Goal: Task Accomplishment & Management: Complete application form

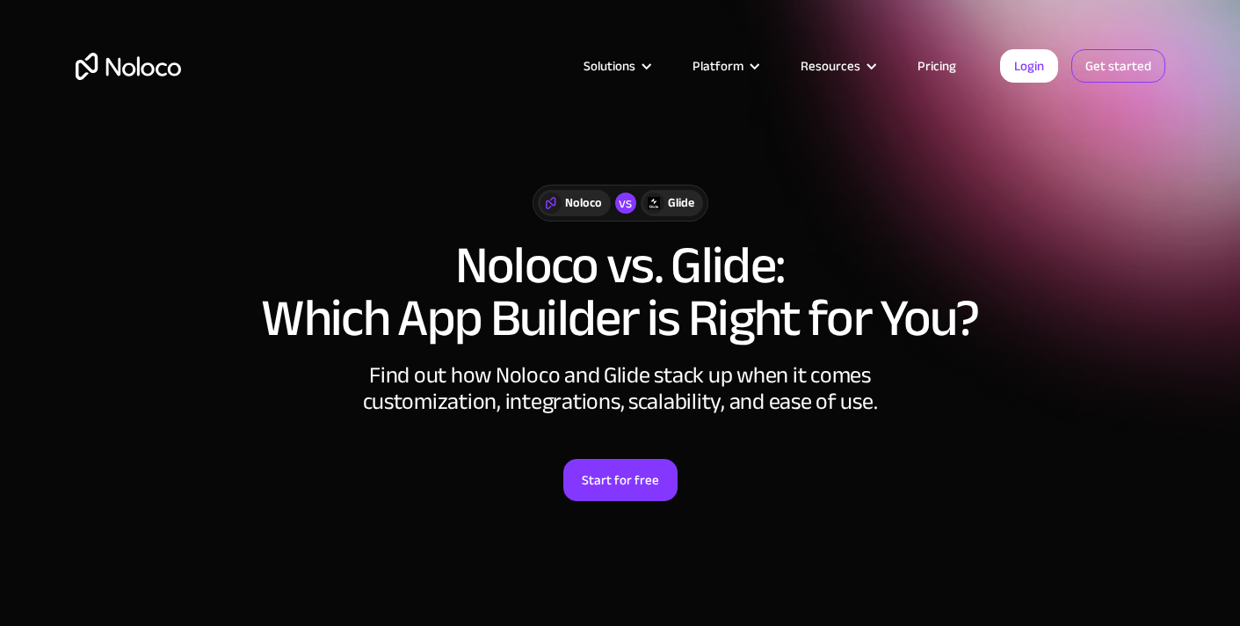
click at [1128, 67] on link "Get started" at bounding box center [1118, 65] width 94 height 33
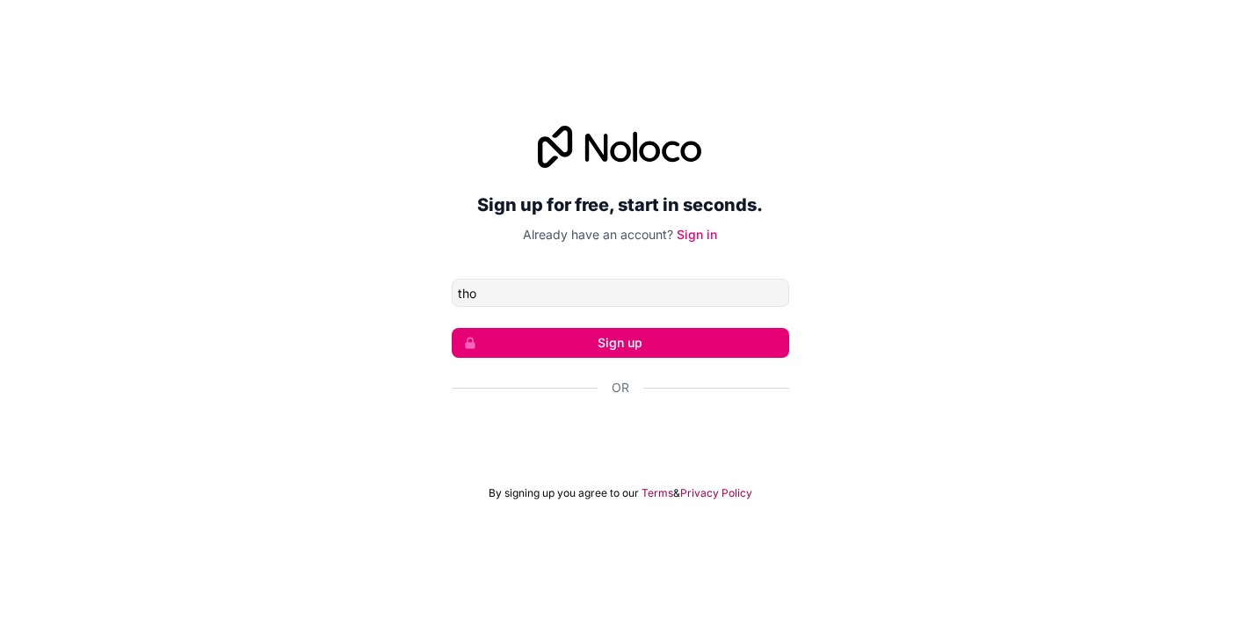
type input "[PERSON_NAME][EMAIL_ADDRESS][DOMAIN_NAME]"
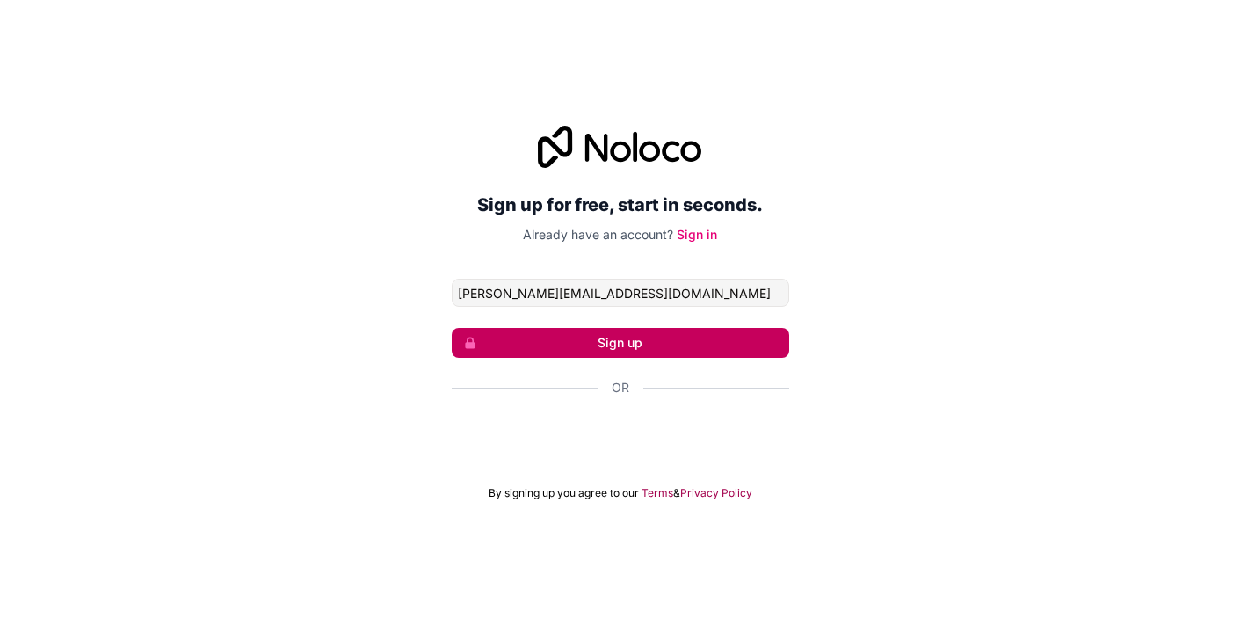
click at [700, 347] on button "Sign up" at bounding box center [620, 343] width 337 height 30
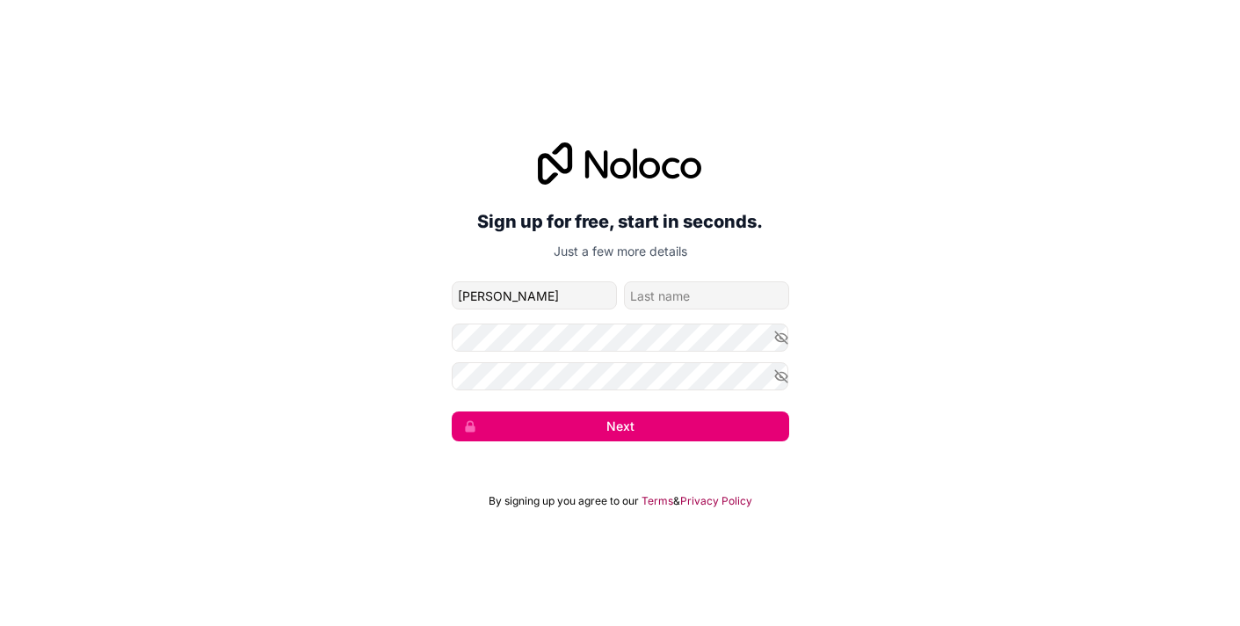
type input "[PERSON_NAME]"
click at [736, 300] on input "family-name" at bounding box center [706, 295] width 165 height 28
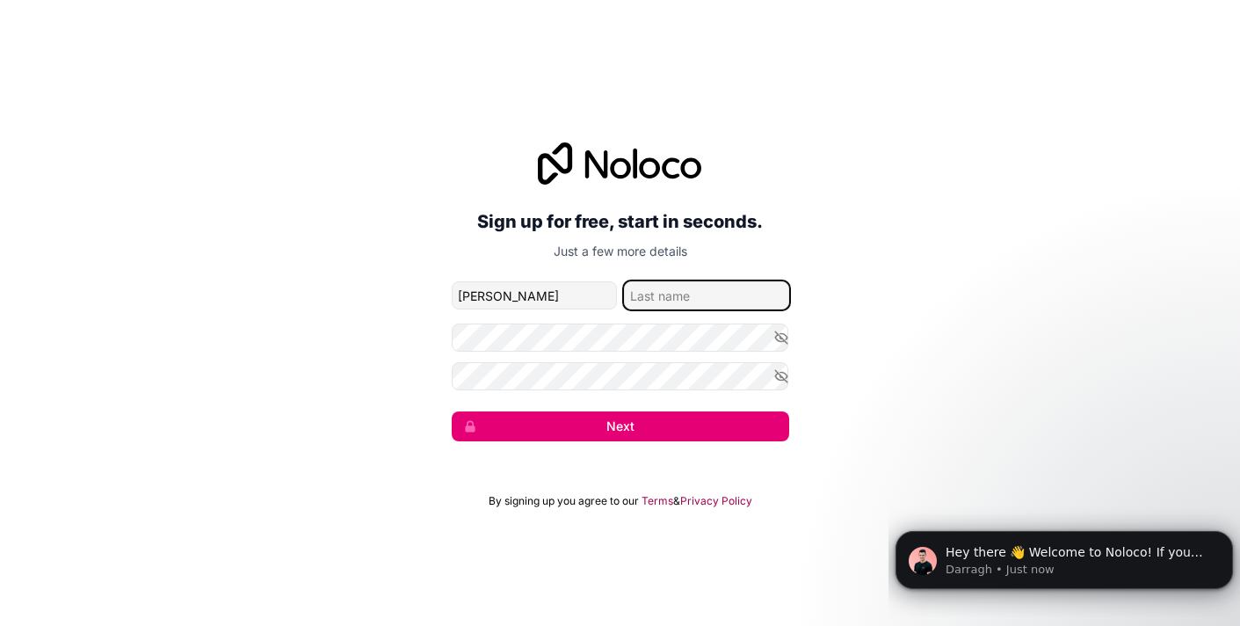
type input "Cucheval"
click at [777, 340] on icon "button" at bounding box center [781, 338] width 12 height 8
click at [777, 377] on icon "button" at bounding box center [781, 376] width 16 height 16
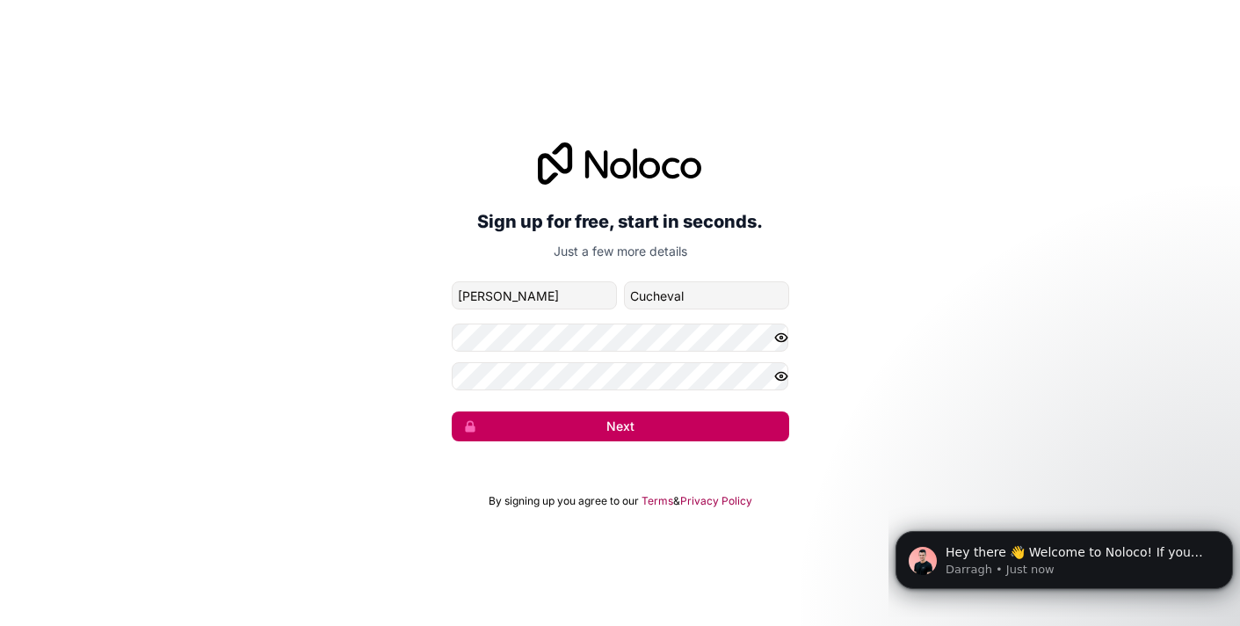
click at [747, 425] on button "Next" at bounding box center [620, 426] width 337 height 30
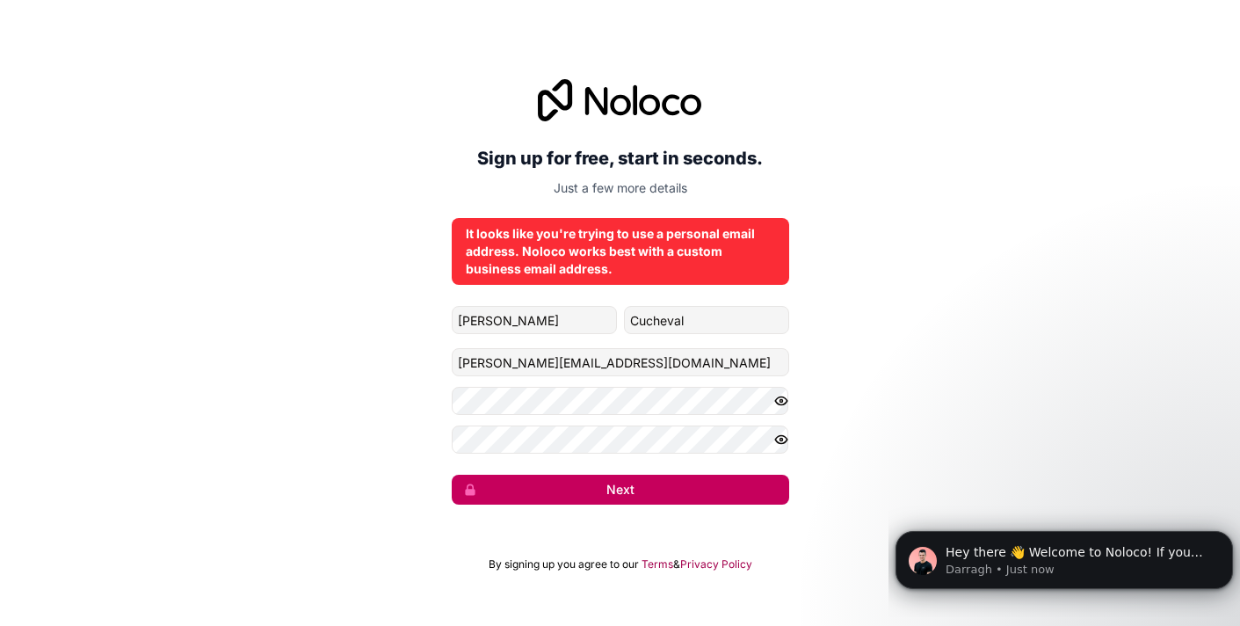
click at [630, 499] on button "Next" at bounding box center [620, 489] width 337 height 30
click at [630, 501] on button "Next" at bounding box center [620, 489] width 337 height 30
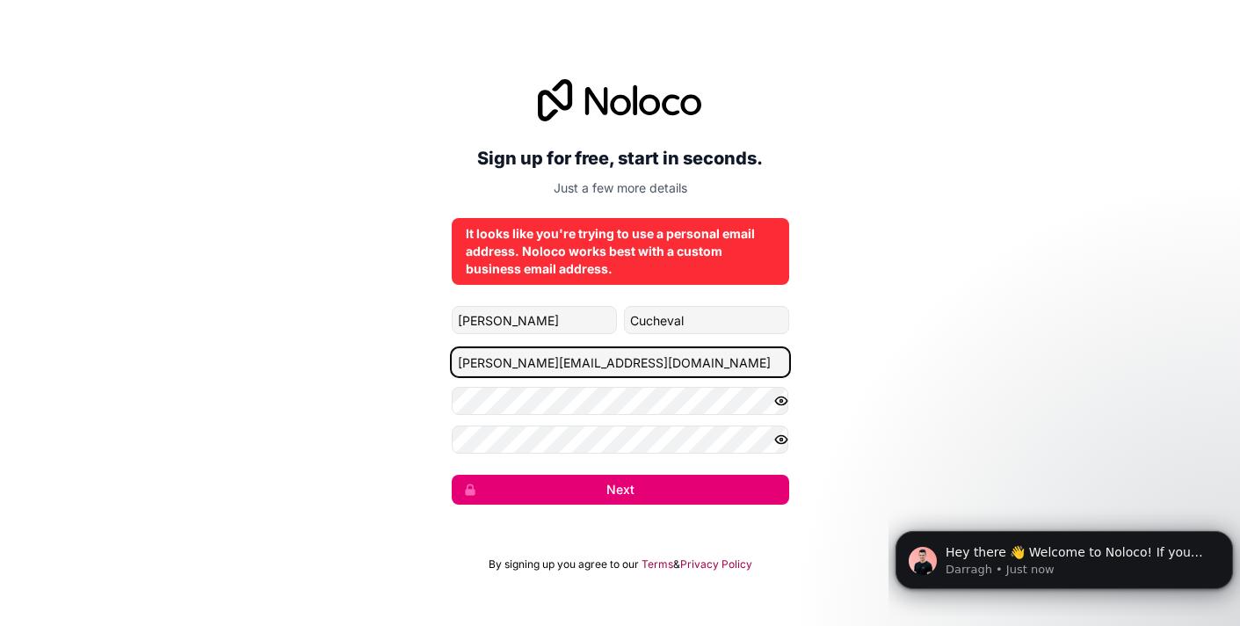
click at [636, 363] on input "[PERSON_NAME][EMAIL_ADDRESS][DOMAIN_NAME]" at bounding box center [620, 362] width 337 height 28
type input "[PERSON_NAME]"
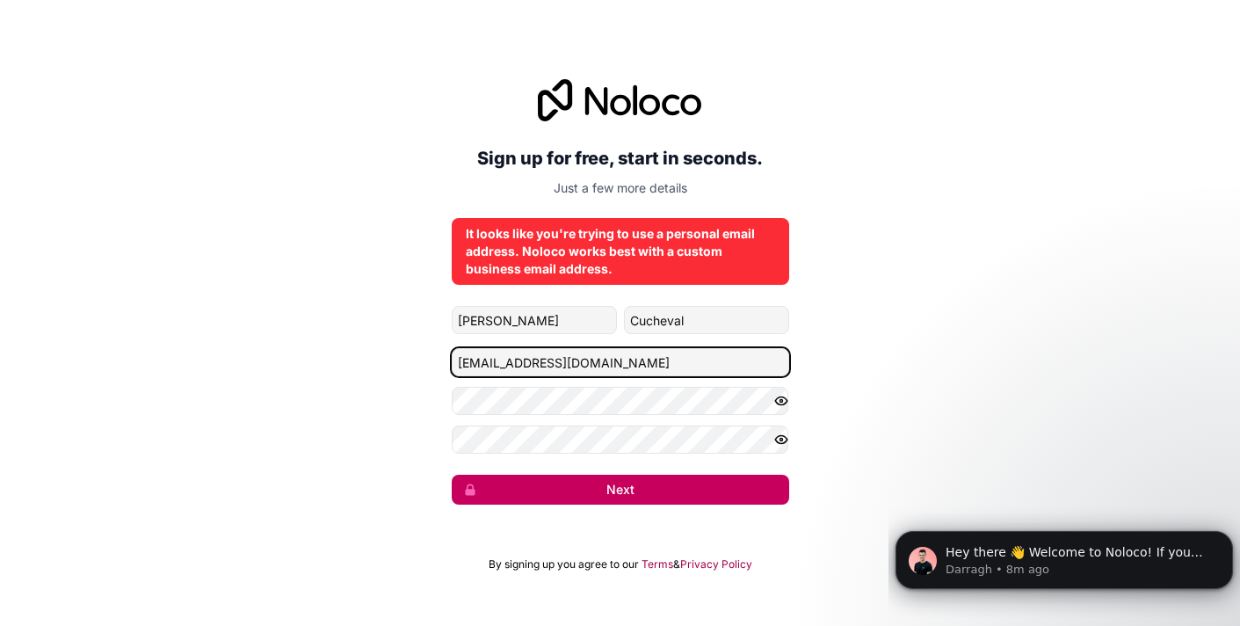
type input "[EMAIL_ADDRESS][DOMAIN_NAME]"
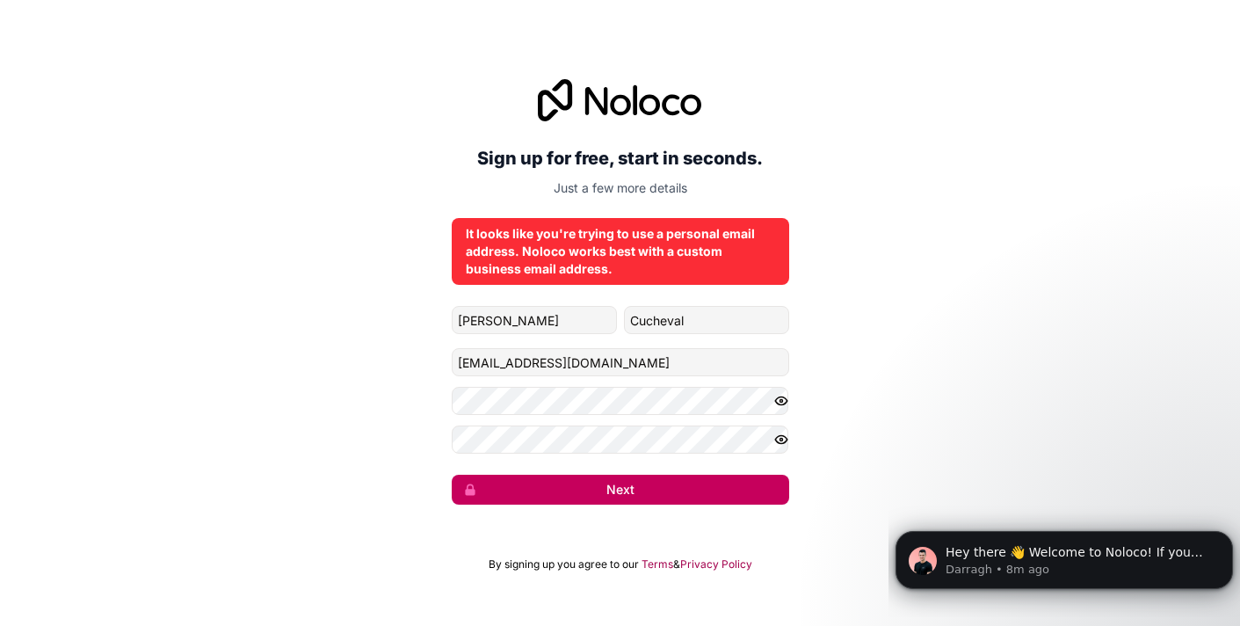
click at [704, 476] on button "Next" at bounding box center [620, 489] width 337 height 30
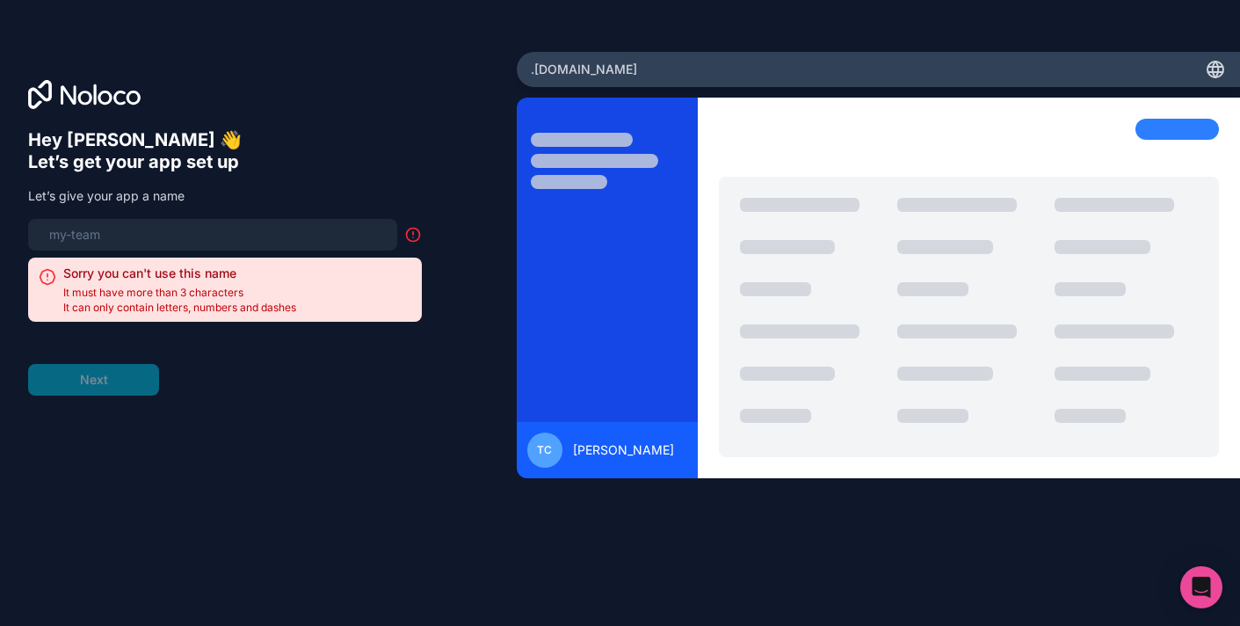
type input "m"
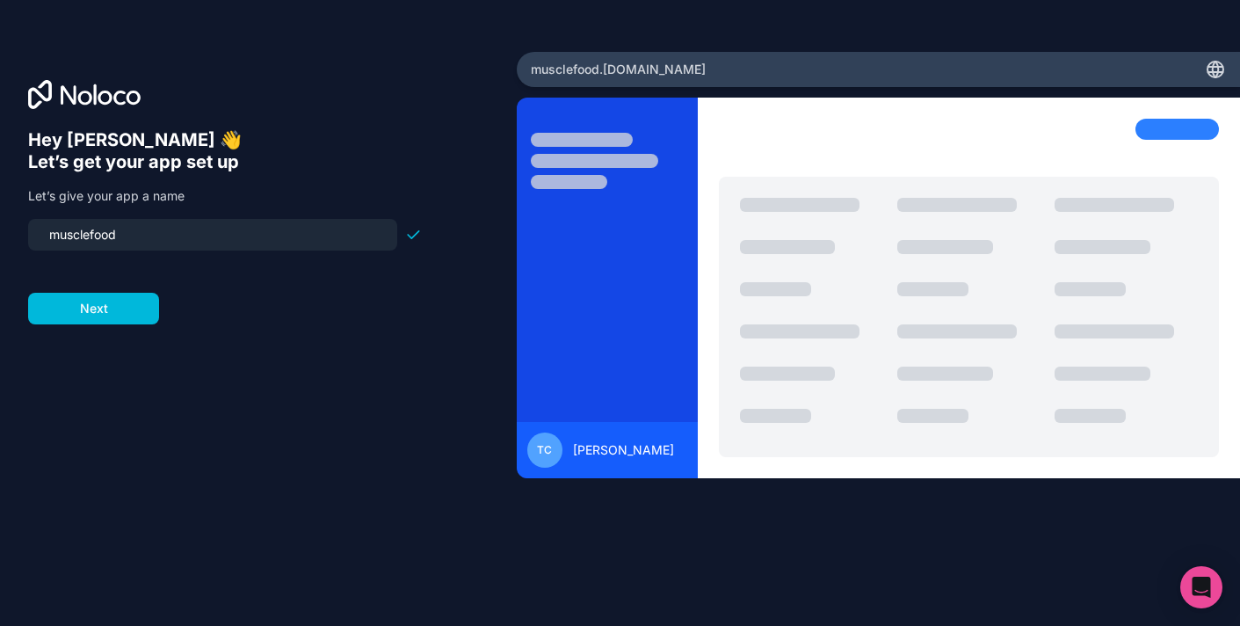
type input "musclefoods"
click at [113, 315] on button "Next" at bounding box center [93, 309] width 131 height 32
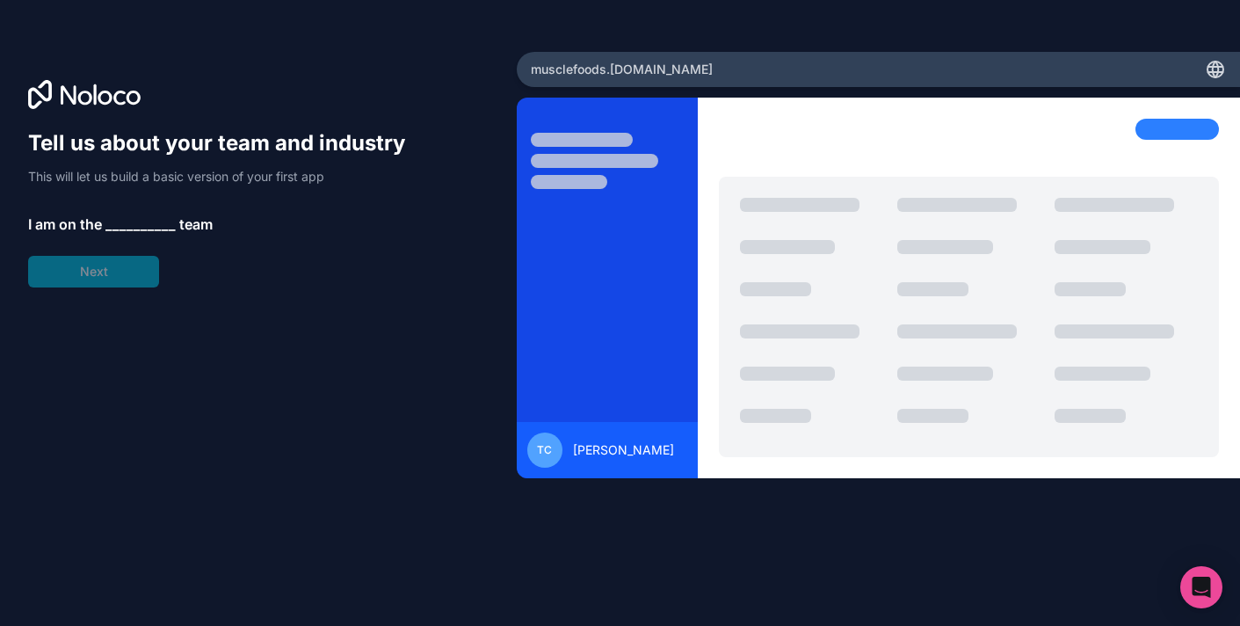
click at [140, 219] on span "__________" at bounding box center [140, 223] width 70 height 21
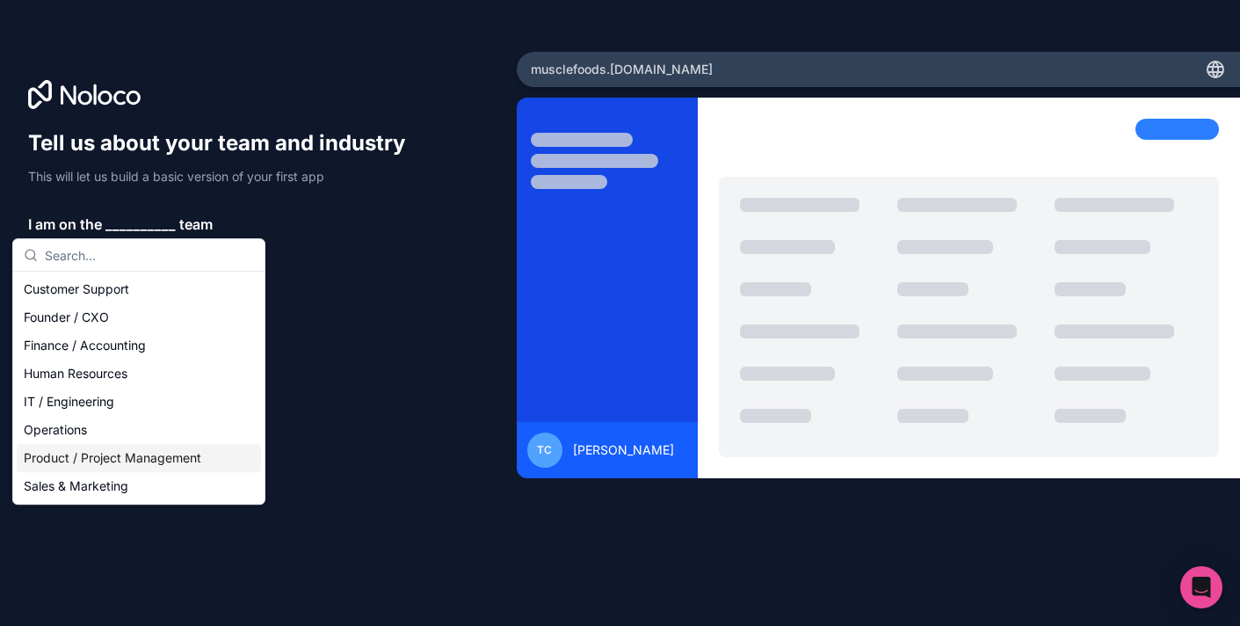
click at [61, 320] on div "Founder / CXO" at bounding box center [139, 317] width 244 height 28
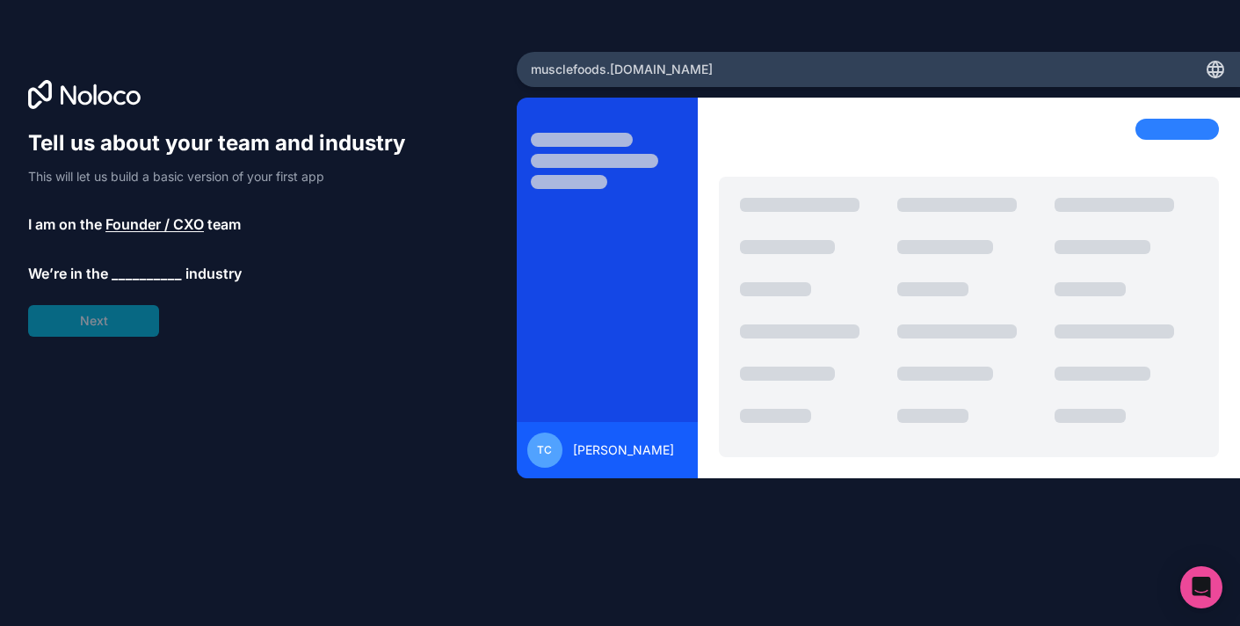
click at [150, 266] on span "__________" at bounding box center [147, 273] width 70 height 21
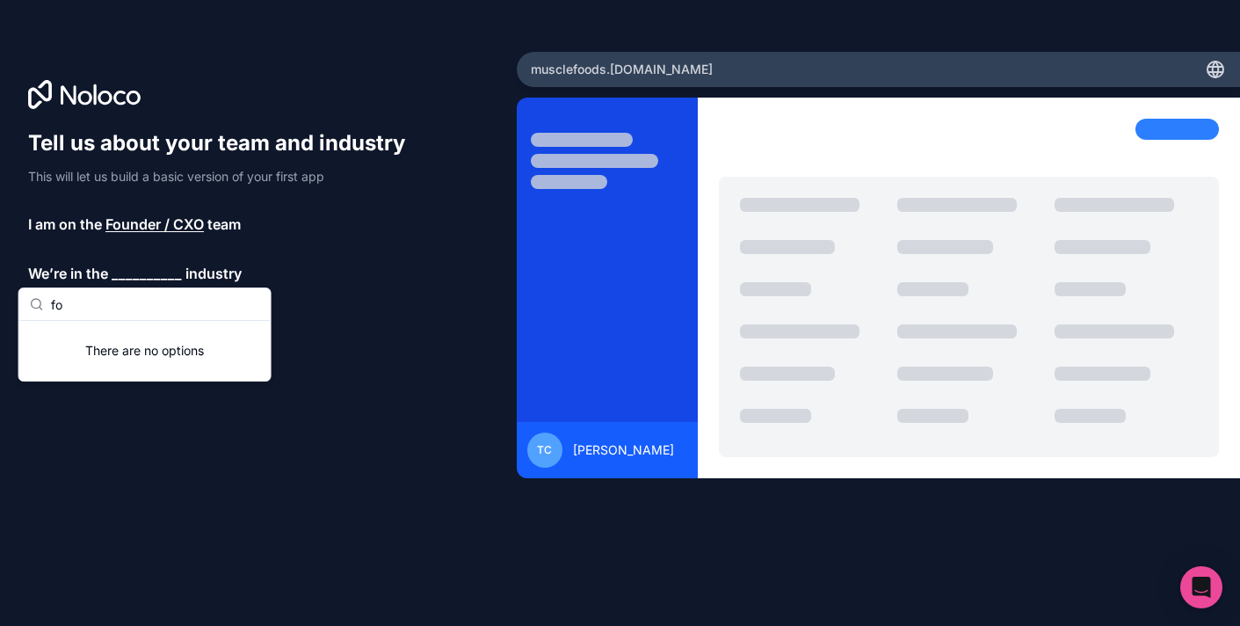
type input "f"
type input "g"
type input "food"
type input "b"
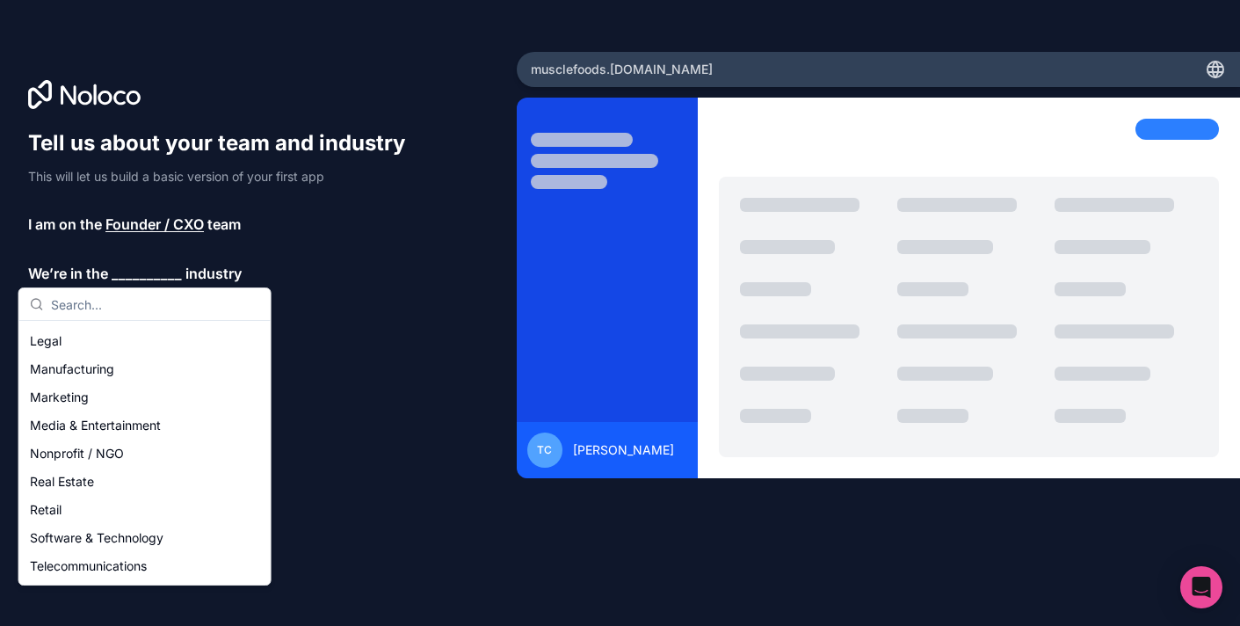
scroll to position [361, 0]
click at [54, 565] on div "Others" at bounding box center [145, 568] width 244 height 28
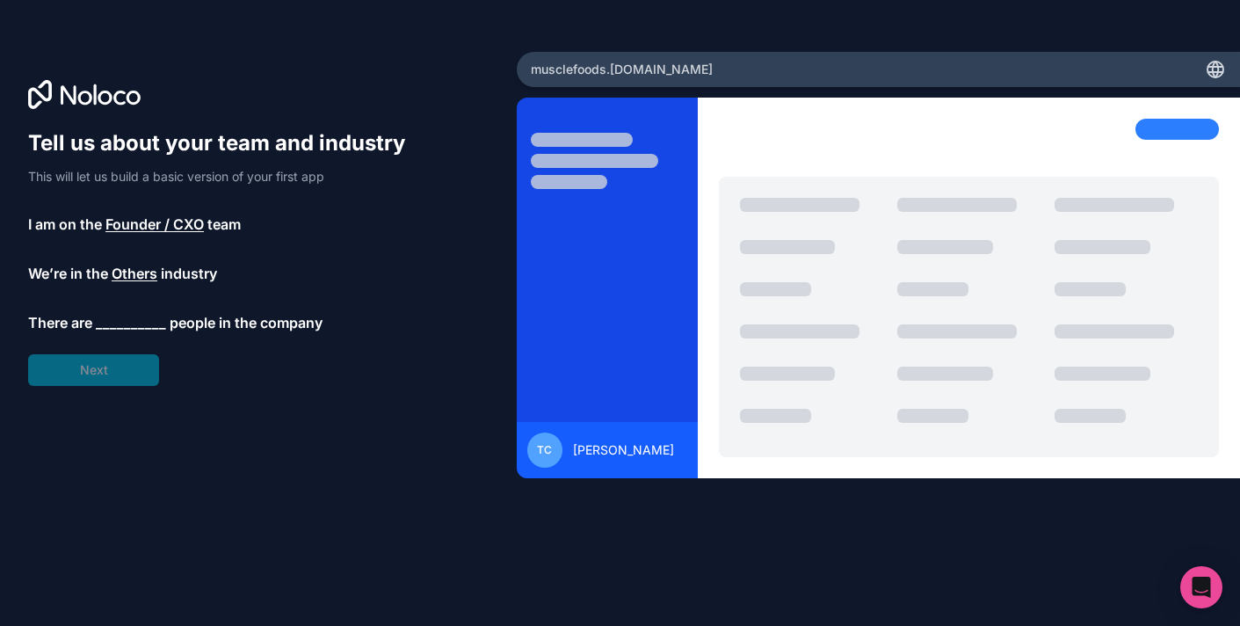
click at [143, 319] on span "__________" at bounding box center [131, 322] width 70 height 21
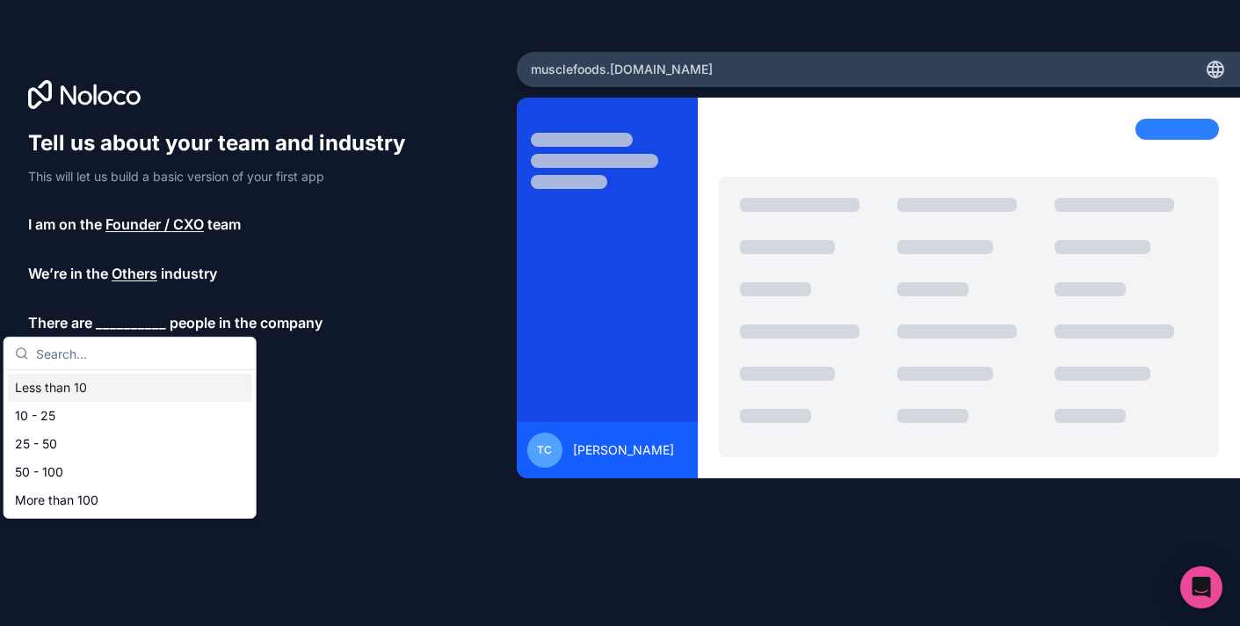
click at [63, 383] on div "Less than 10" at bounding box center [130, 387] width 244 height 28
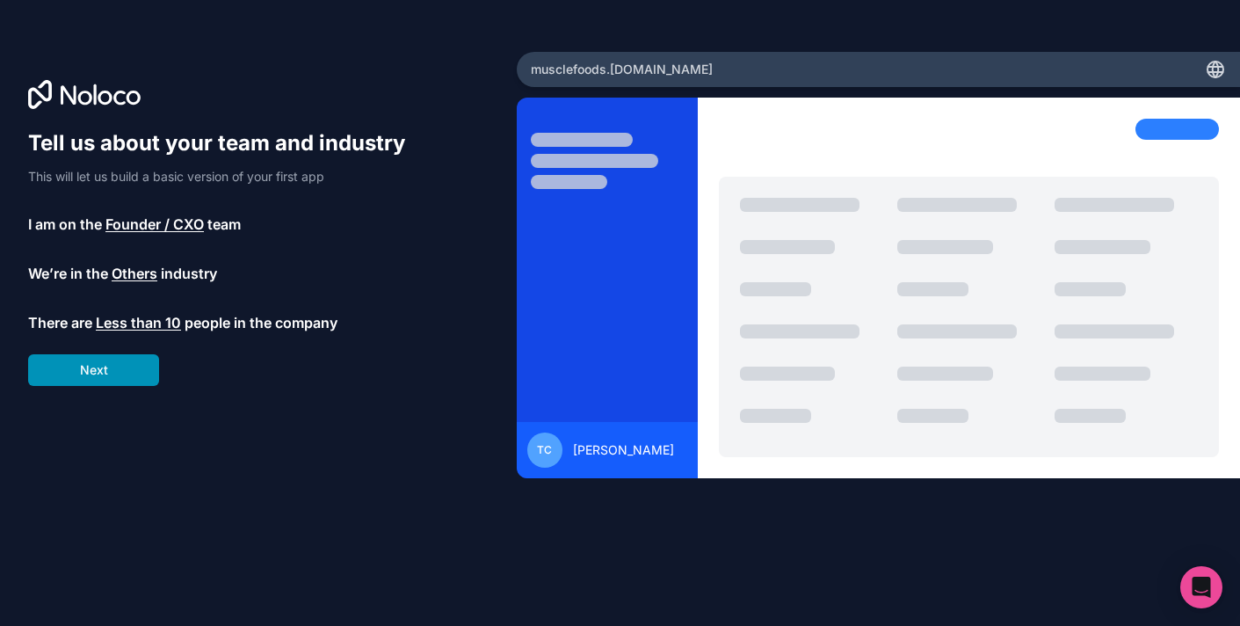
click at [90, 358] on button "Next" at bounding box center [93, 370] width 131 height 32
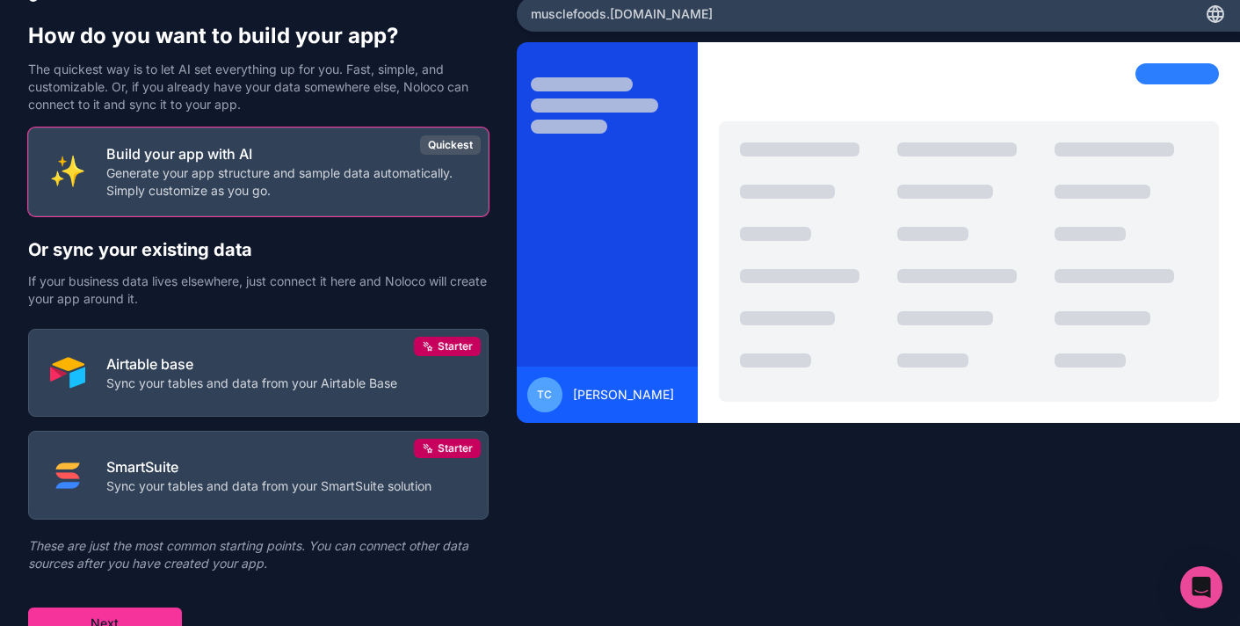
scroll to position [67, 0]
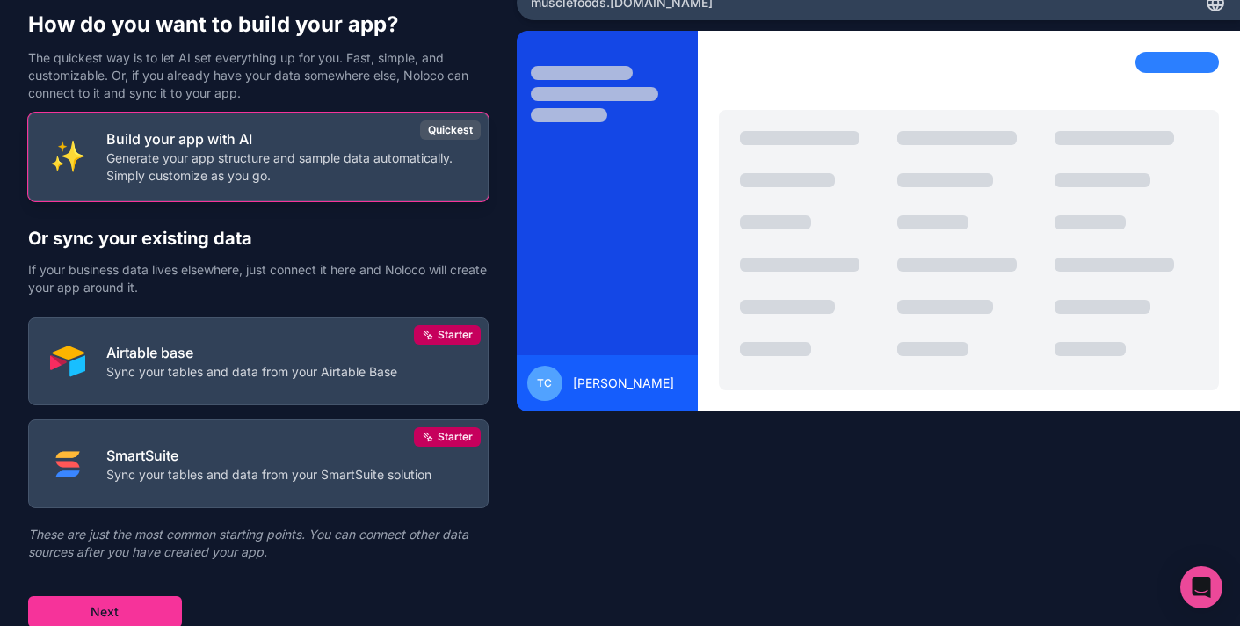
click at [190, 171] on p "Generate your app structure and sample data automatically. Simply customize as …" at bounding box center [286, 166] width 360 height 35
click at [205, 167] on p "Generate your app structure and sample data automatically. Simply customize as …" at bounding box center [286, 166] width 360 height 35
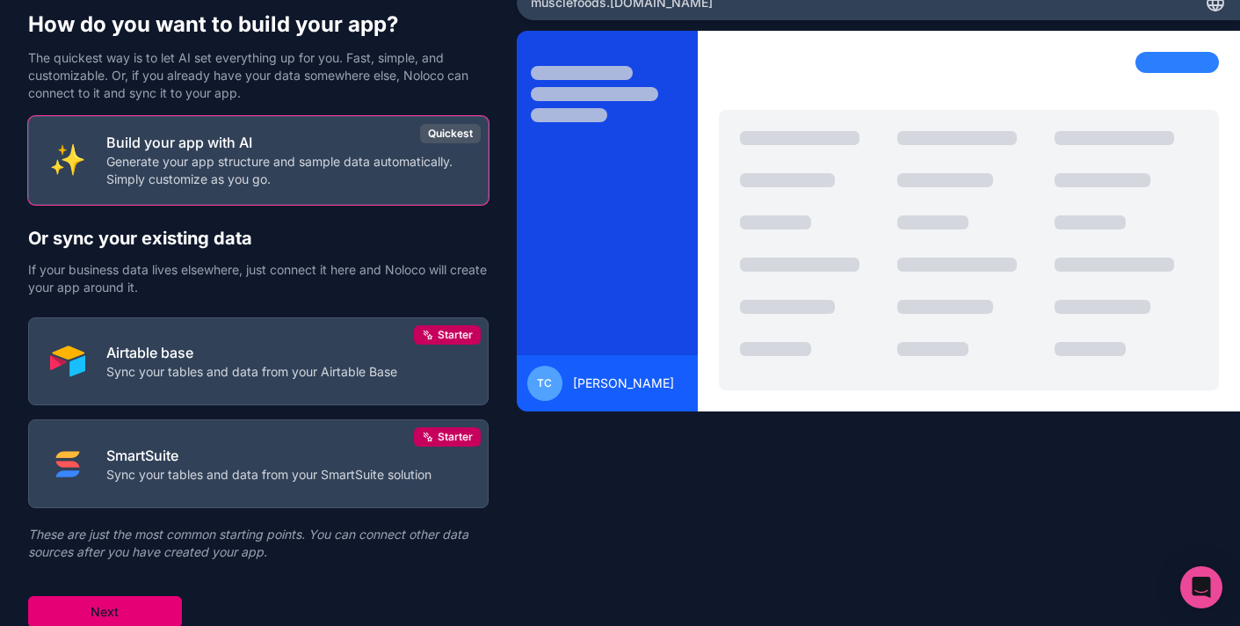
click at [133, 603] on button "Next" at bounding box center [105, 612] width 154 height 32
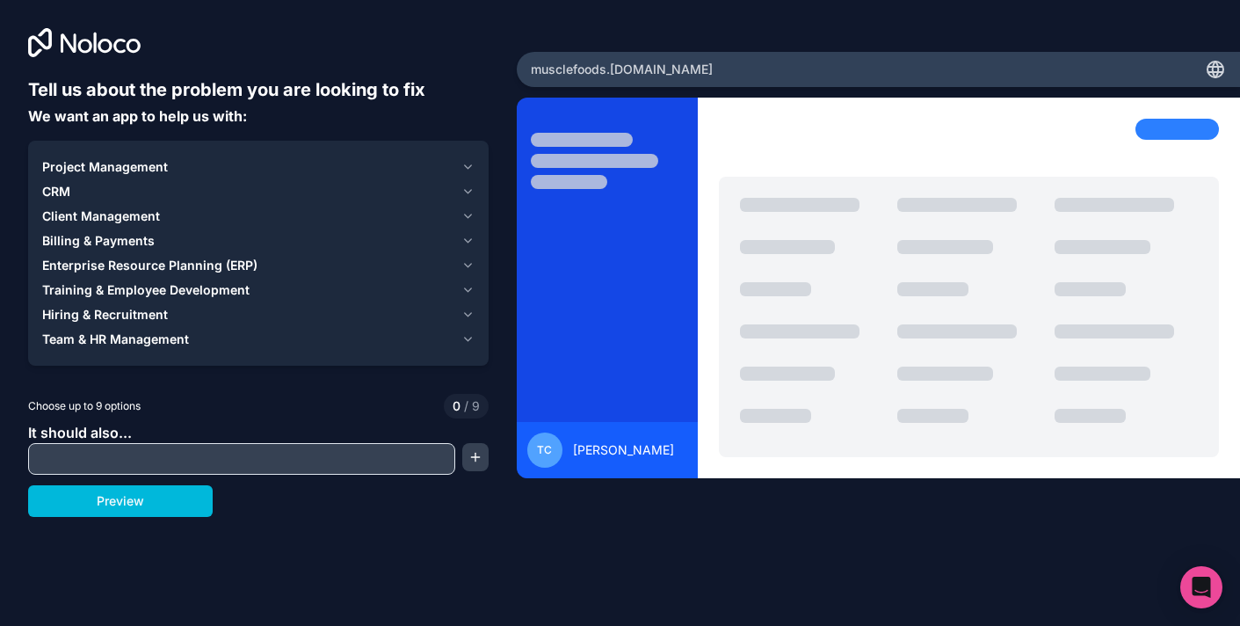
click at [469, 164] on icon "button" at bounding box center [467, 167] width 13 height 14
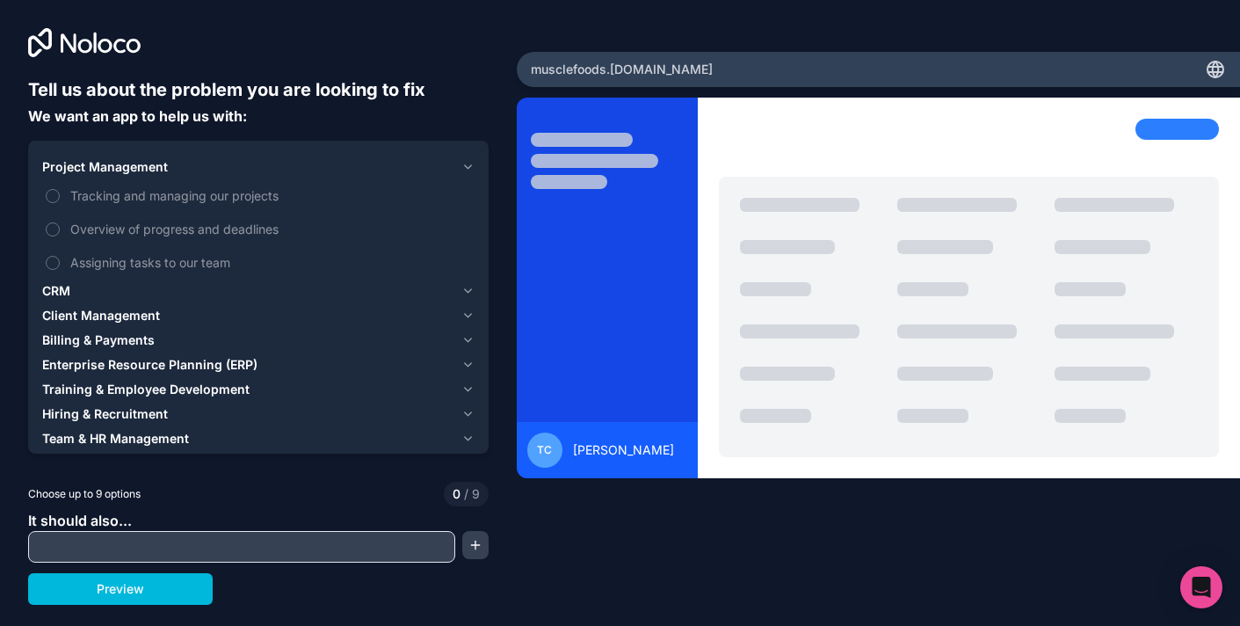
click at [462, 164] on icon "button" at bounding box center [467, 167] width 13 height 14
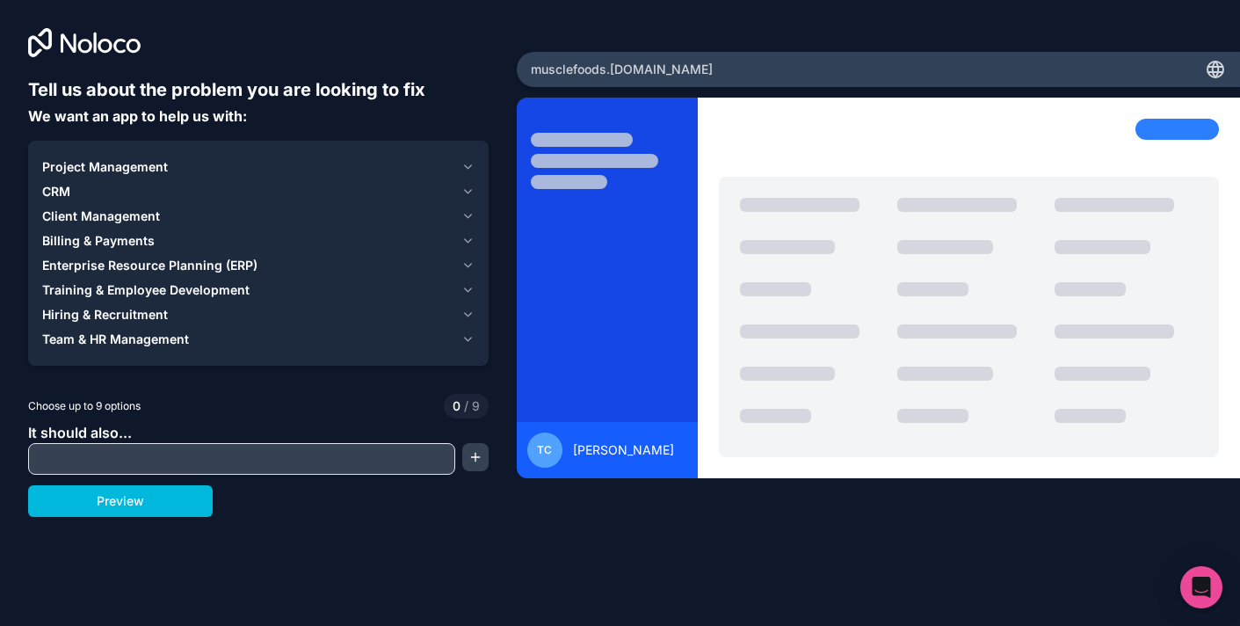
click at [467, 191] on icon "button" at bounding box center [467, 192] width 13 height 14
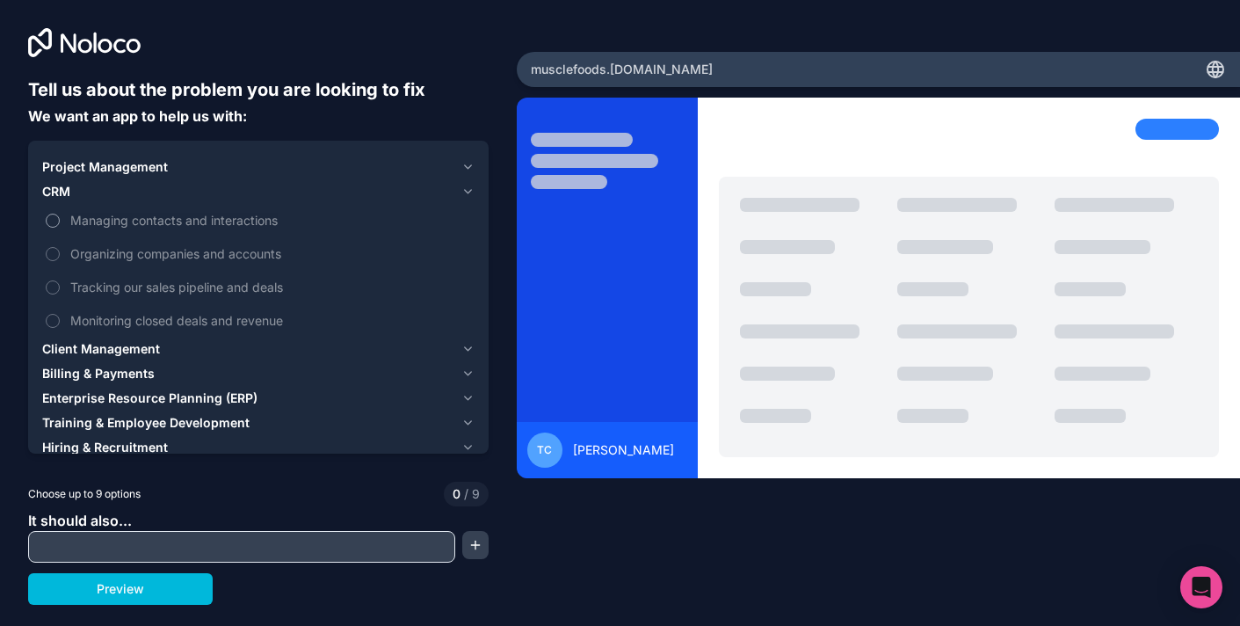
click at [54, 226] on button "Managing contacts and interactions" at bounding box center [53, 220] width 14 height 14
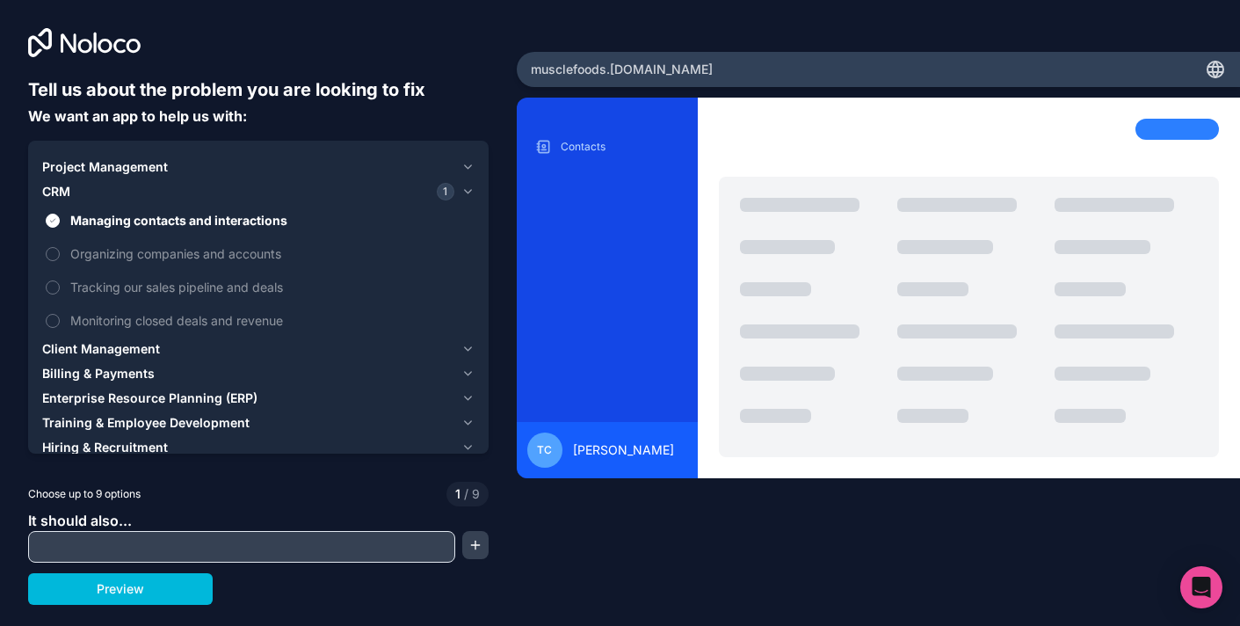
click at [466, 191] on icon "button" at bounding box center [467, 192] width 7 height 4
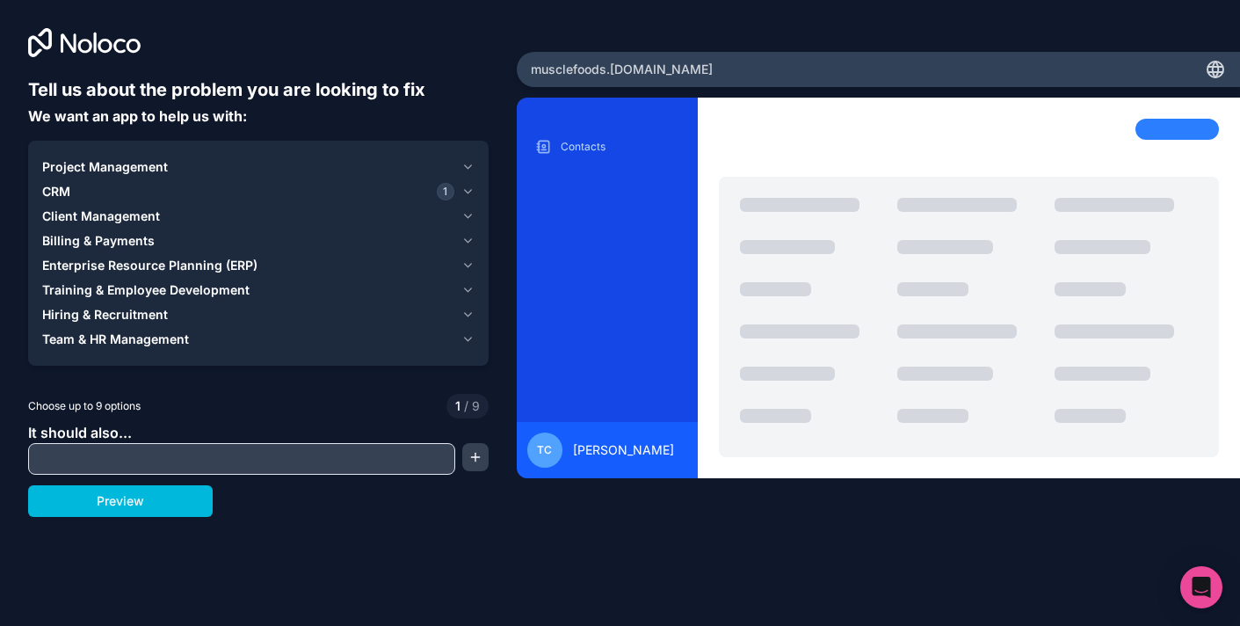
click at [468, 165] on icon "button" at bounding box center [467, 167] width 13 height 14
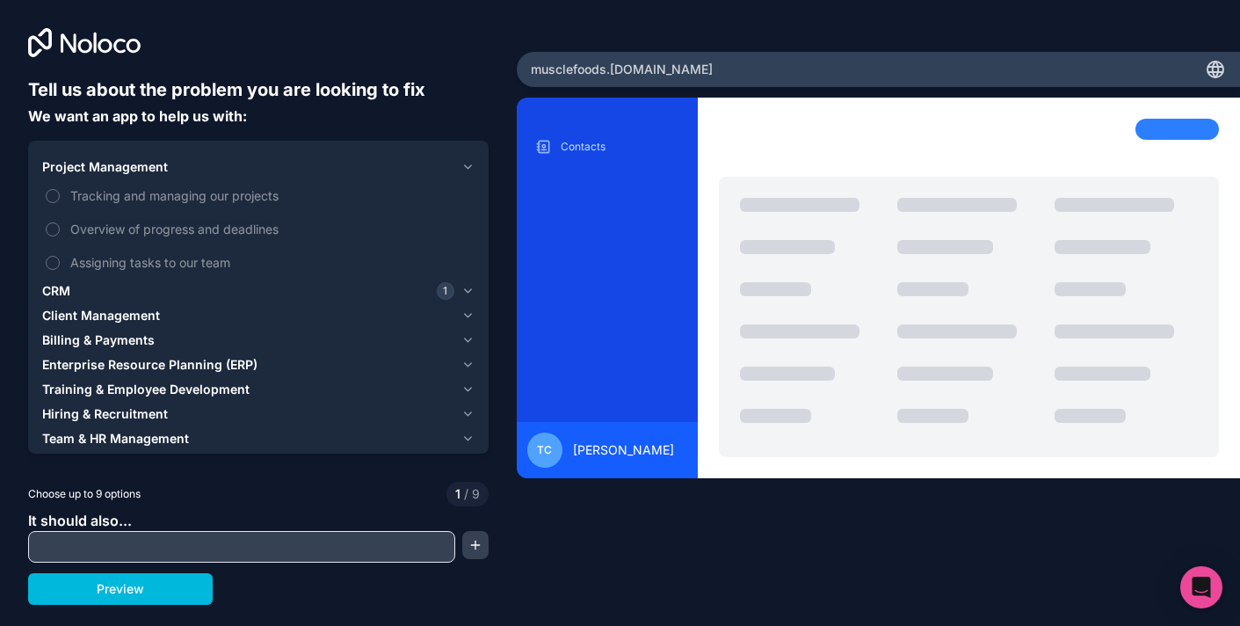
click at [465, 289] on icon "button" at bounding box center [467, 291] width 7 height 4
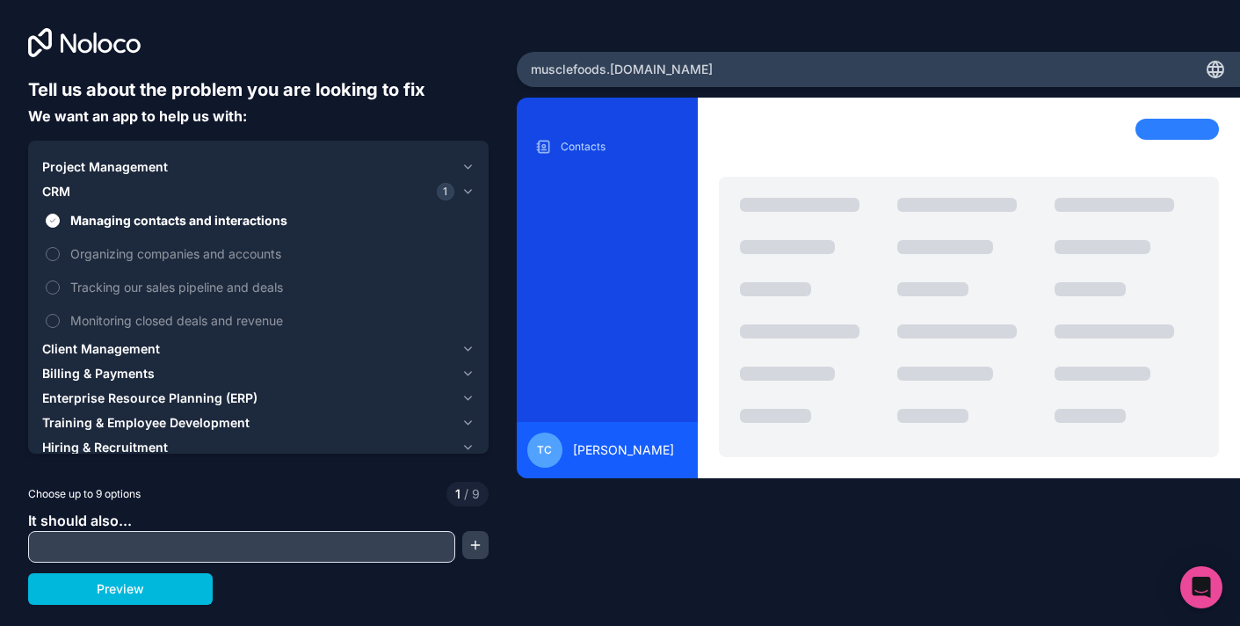
click at [465, 344] on icon "button" at bounding box center [467, 349] width 13 height 14
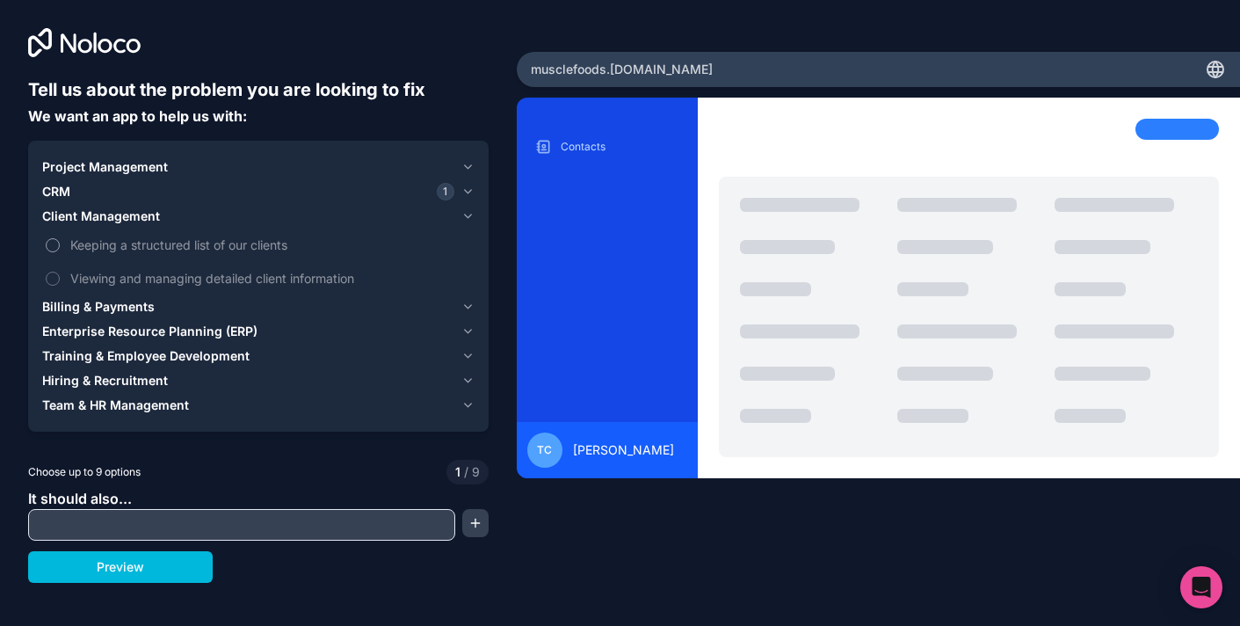
click at [51, 238] on button "Keeping a structured list of our clients" at bounding box center [53, 245] width 14 height 14
click at [464, 305] on icon "button" at bounding box center [467, 307] width 7 height 4
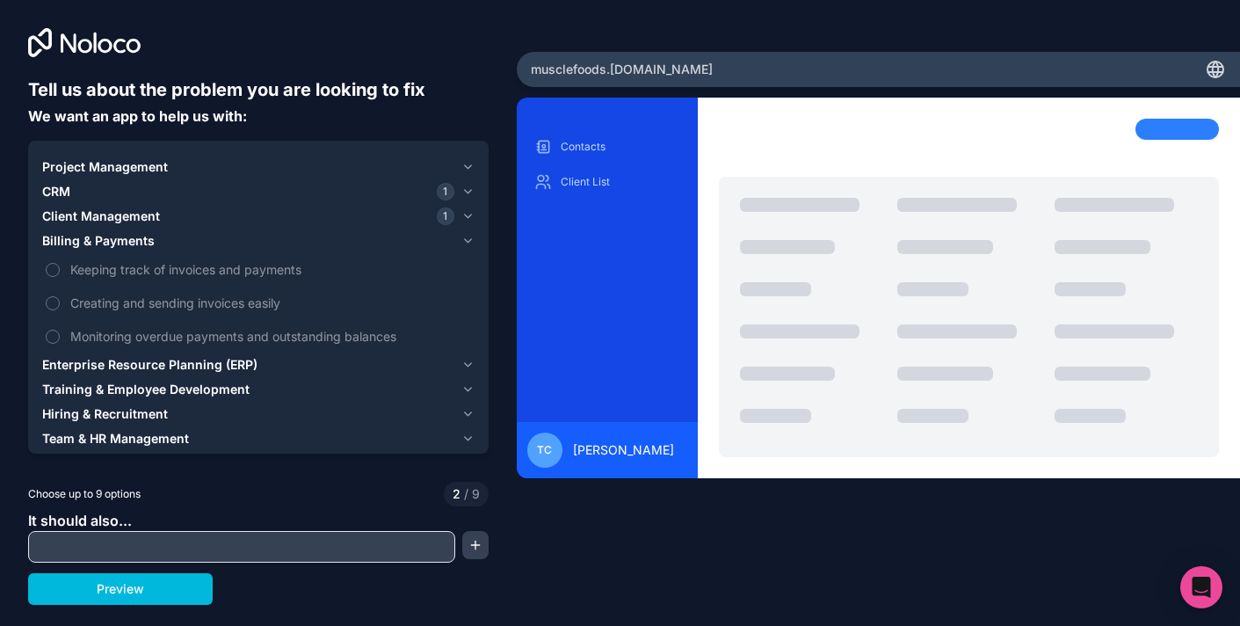
click at [206, 370] on span "Enterprise Resource Planning (ERP)" at bounding box center [149, 365] width 215 height 18
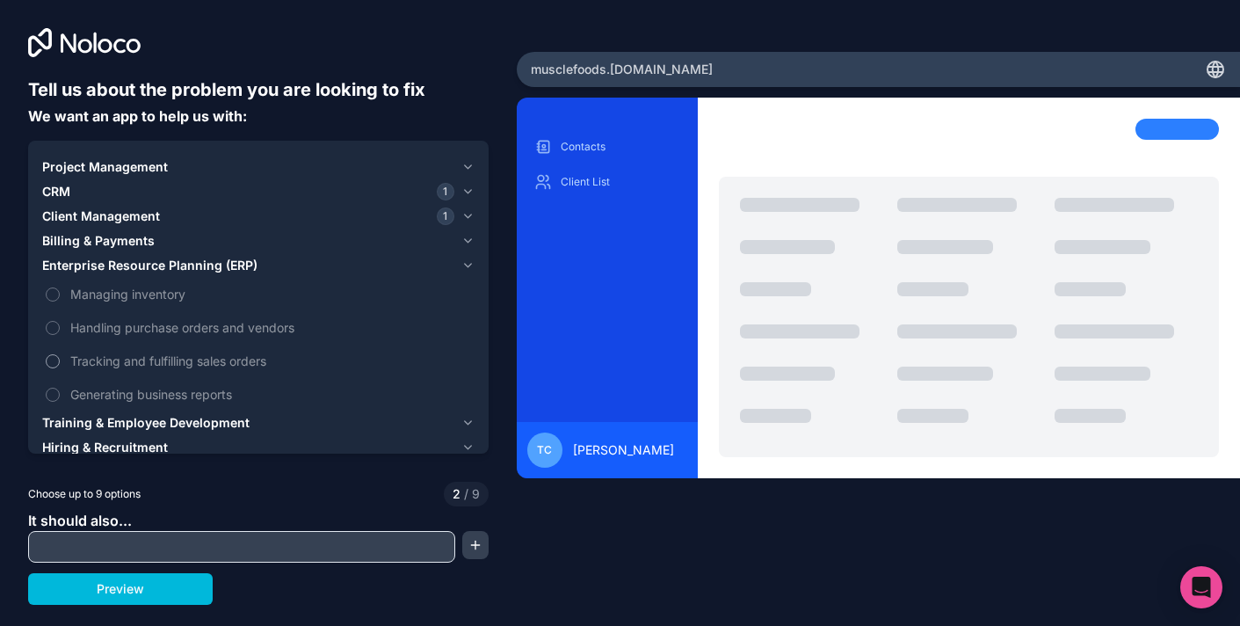
click at [51, 359] on button "Tracking and fulfilling sales orders" at bounding box center [53, 361] width 14 height 14
click at [477, 421] on div "Project Management CRM 1 Client Management 1 Billing & Payments Enterprise Reso…" at bounding box center [258, 320] width 460 height 358
click at [465, 416] on icon "button" at bounding box center [467, 423] width 13 height 14
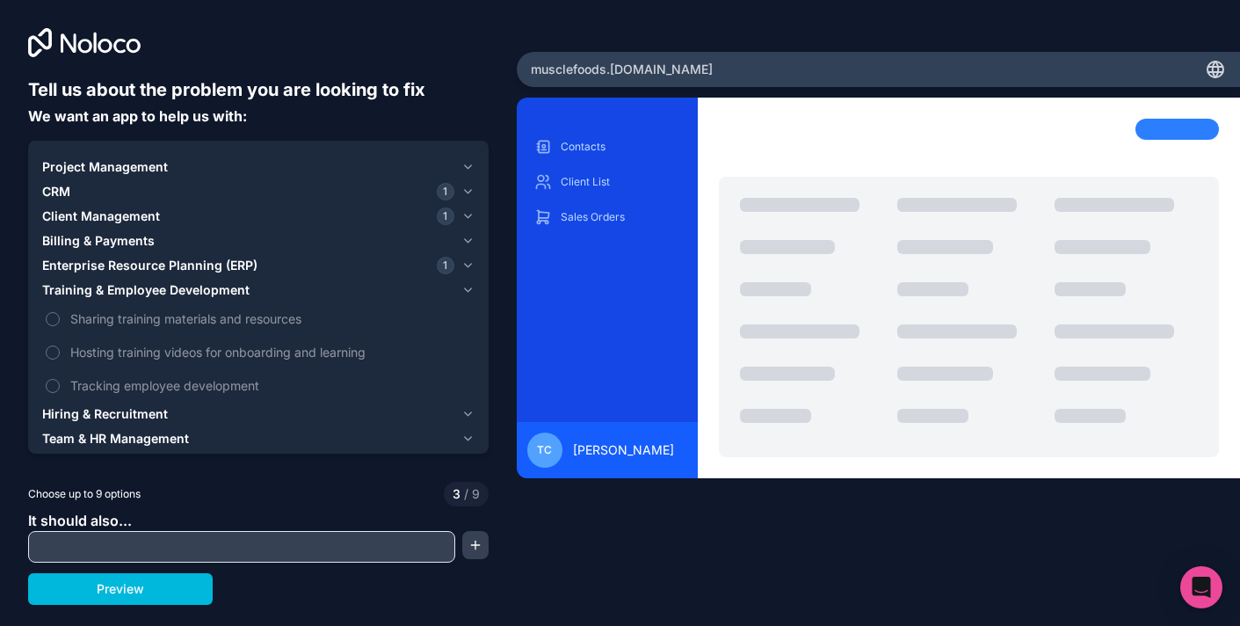
click at [101, 411] on span "Hiring & Recruitment" at bounding box center [105, 414] width 126 height 18
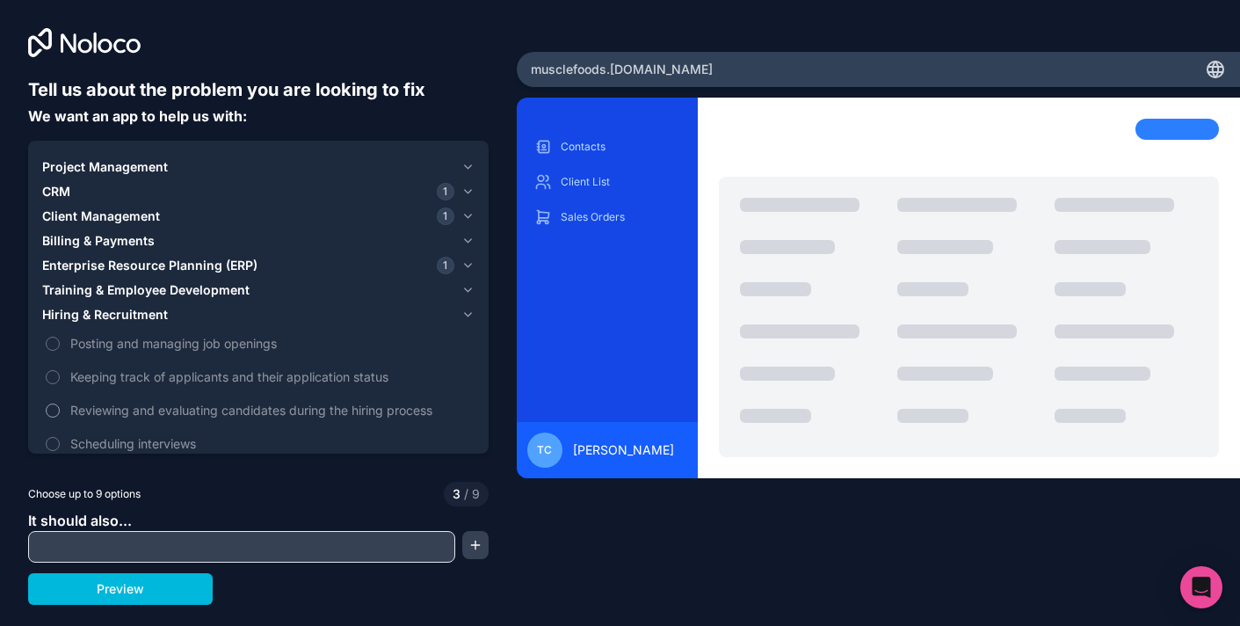
click at [62, 405] on label "Reviewing and evaluating candidates during the hiring process" at bounding box center [258, 410] width 432 height 33
click at [60, 405] on button "Reviewing and evaluating candidates during the hiring process" at bounding box center [53, 410] width 14 height 14
click at [62, 405] on label "Reviewing and evaluating candidates during the hiring process" at bounding box center [258, 410] width 432 height 33
click at [60, 405] on button "Reviewing and evaluating candidates during the hiring process" at bounding box center [53, 410] width 14 height 14
click at [467, 314] on icon "button" at bounding box center [467, 315] width 13 height 14
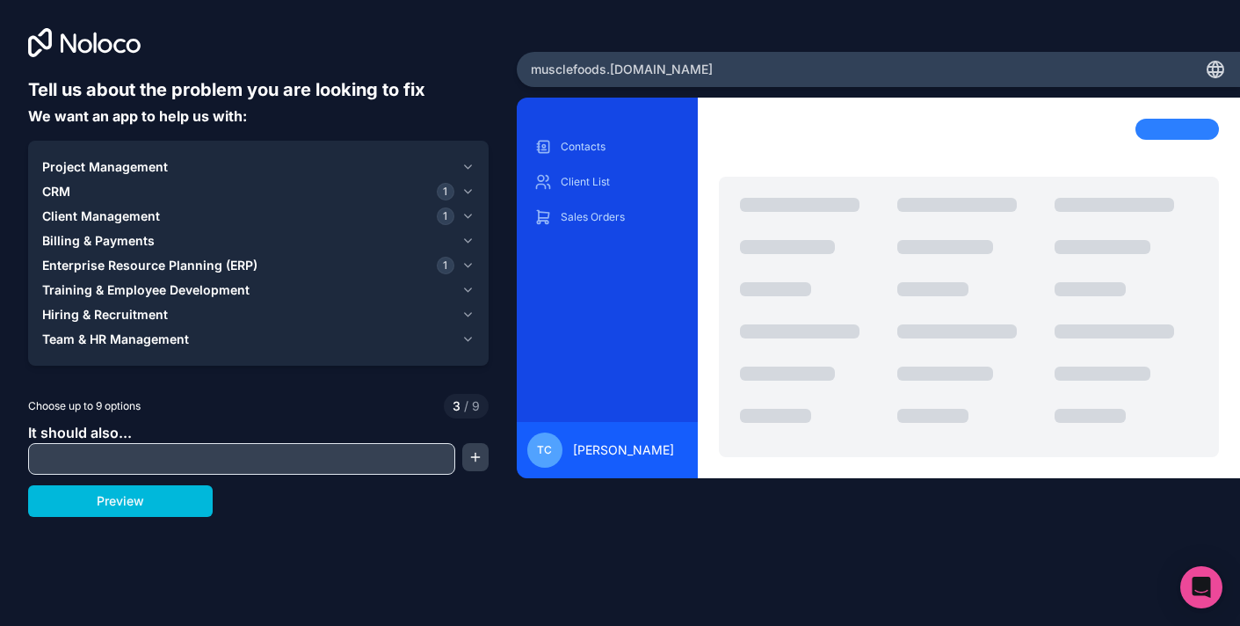
click at [471, 336] on icon "button" at bounding box center [467, 339] width 13 height 14
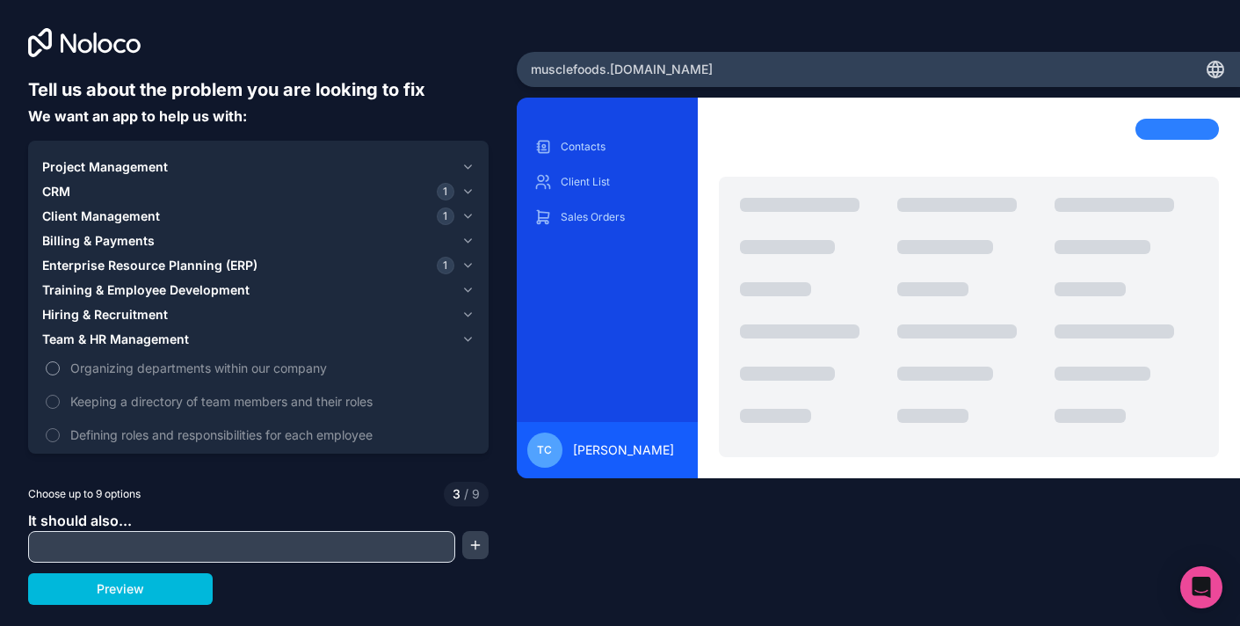
click at [53, 365] on button "Organizing departments within our company" at bounding box center [53, 368] width 14 height 14
click at [466, 213] on icon "button" at bounding box center [467, 216] width 13 height 14
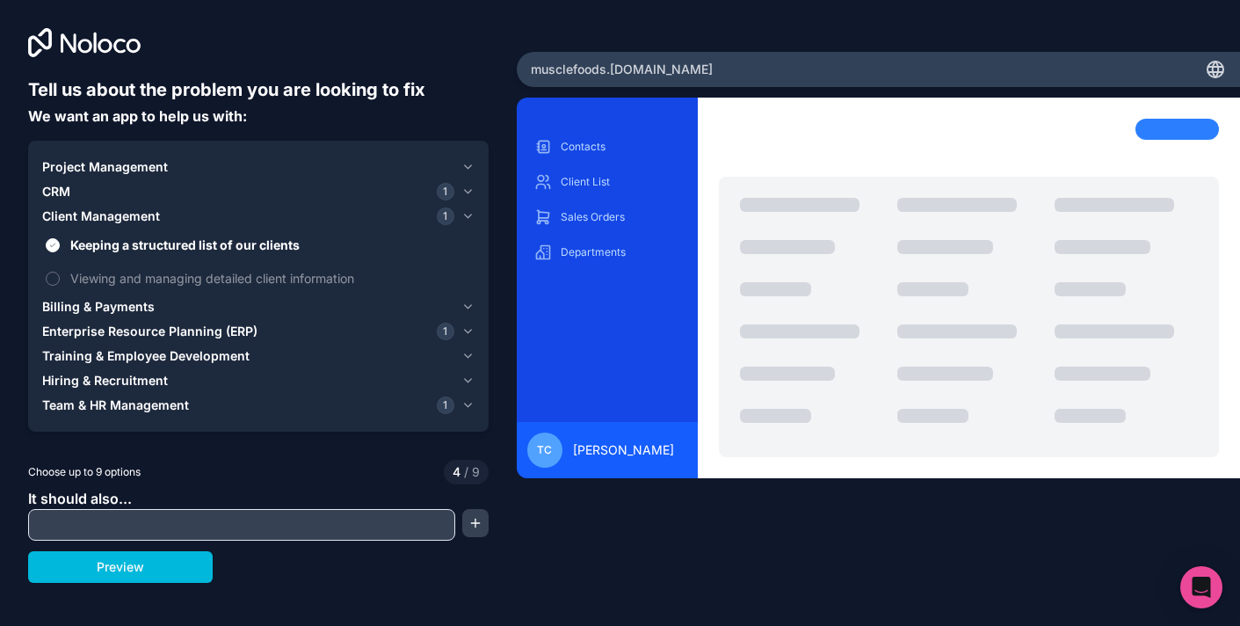
click at [466, 301] on icon "button" at bounding box center [467, 307] width 13 height 14
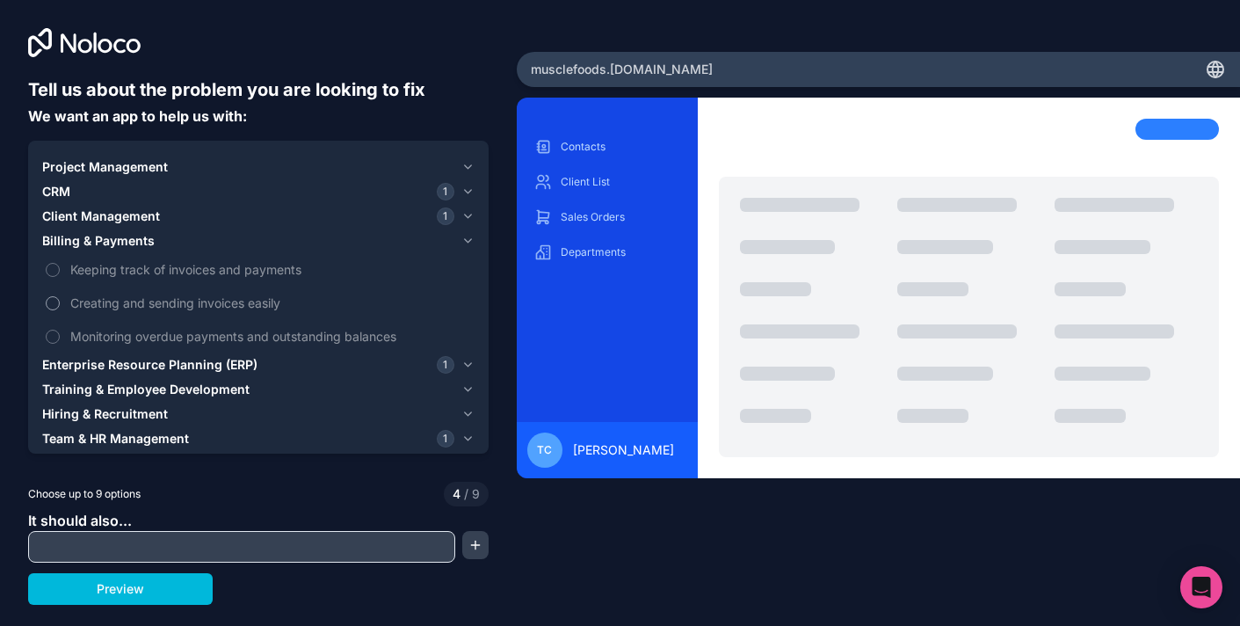
click at [52, 298] on button "Creating and sending invoices easily" at bounding box center [53, 303] width 14 height 14
click at [54, 269] on button "Keeping track of invoices and payments" at bounding box center [53, 270] width 14 height 14
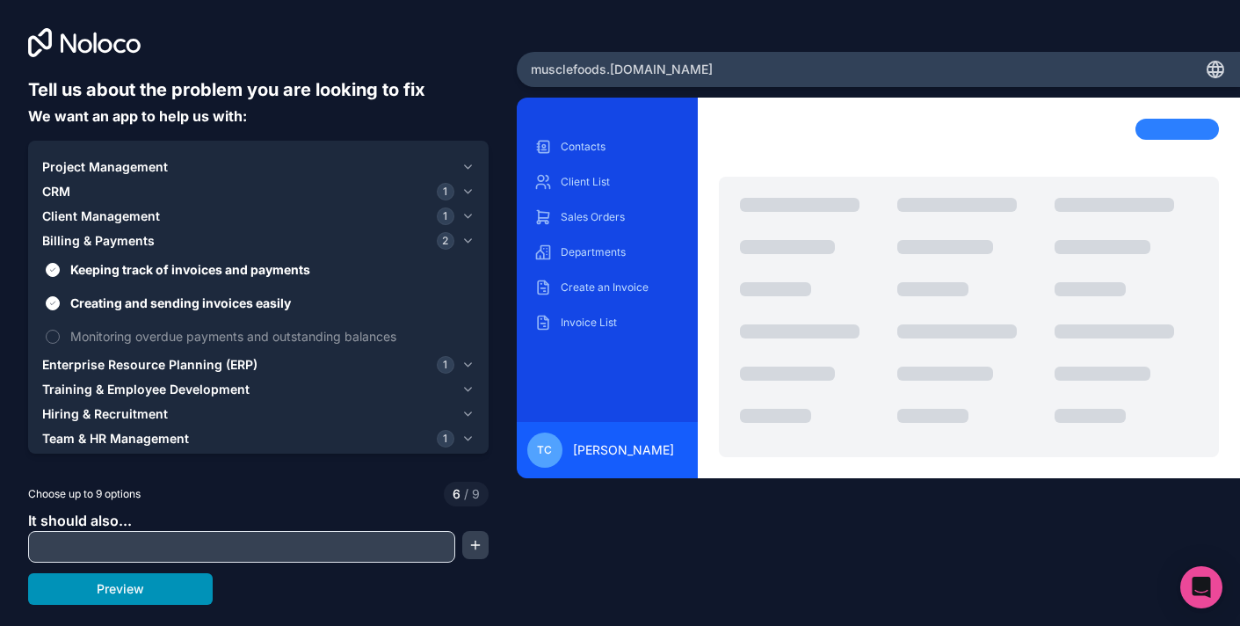
type button "on"
click at [94, 550] on input "text" at bounding box center [242, 546] width 418 height 25
type input "Help create the app"
click at [487, 552] on button "button" at bounding box center [475, 545] width 26 height 28
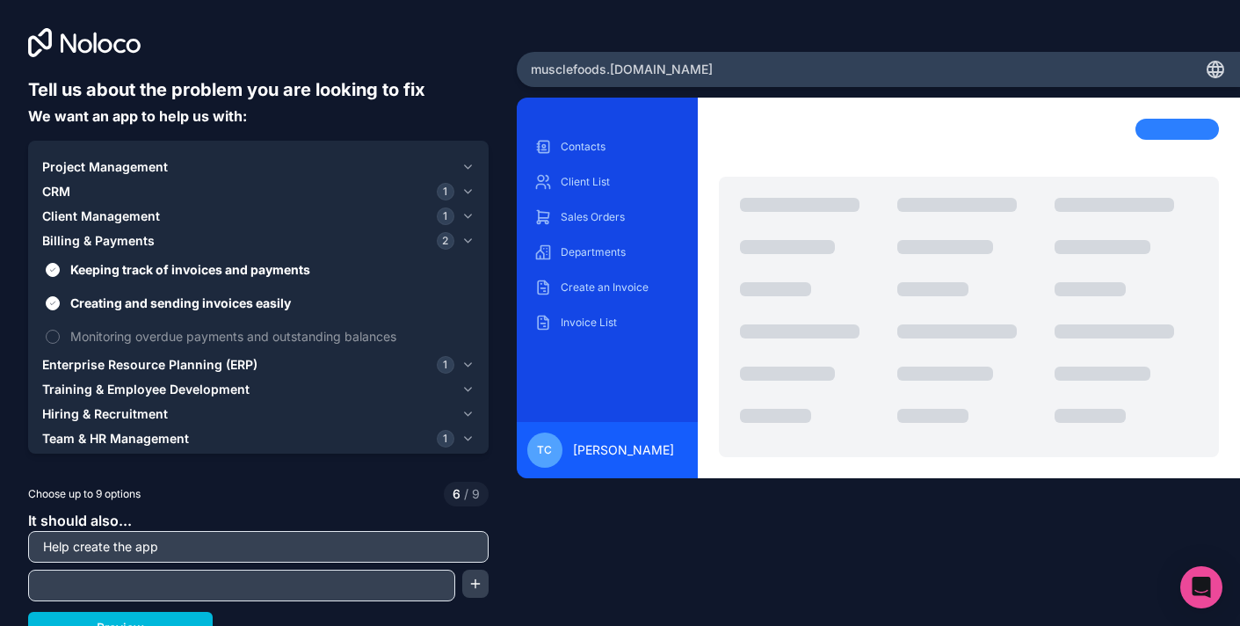
scroll to position [17, 0]
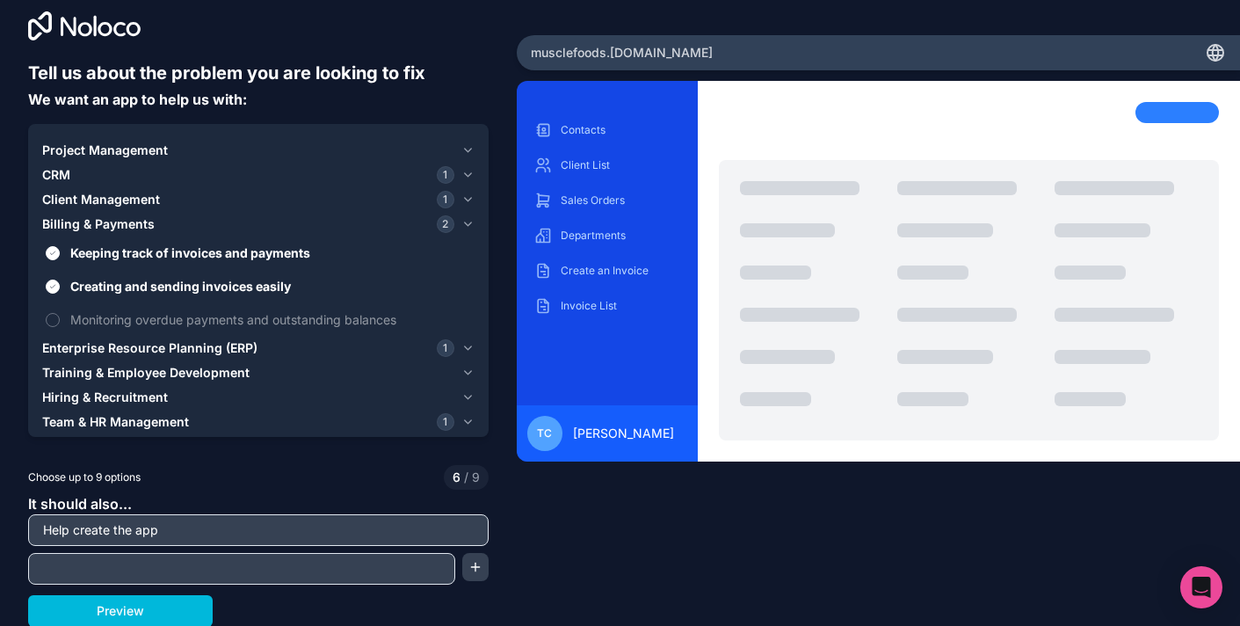
click at [153, 568] on input "text" at bounding box center [242, 568] width 418 height 25
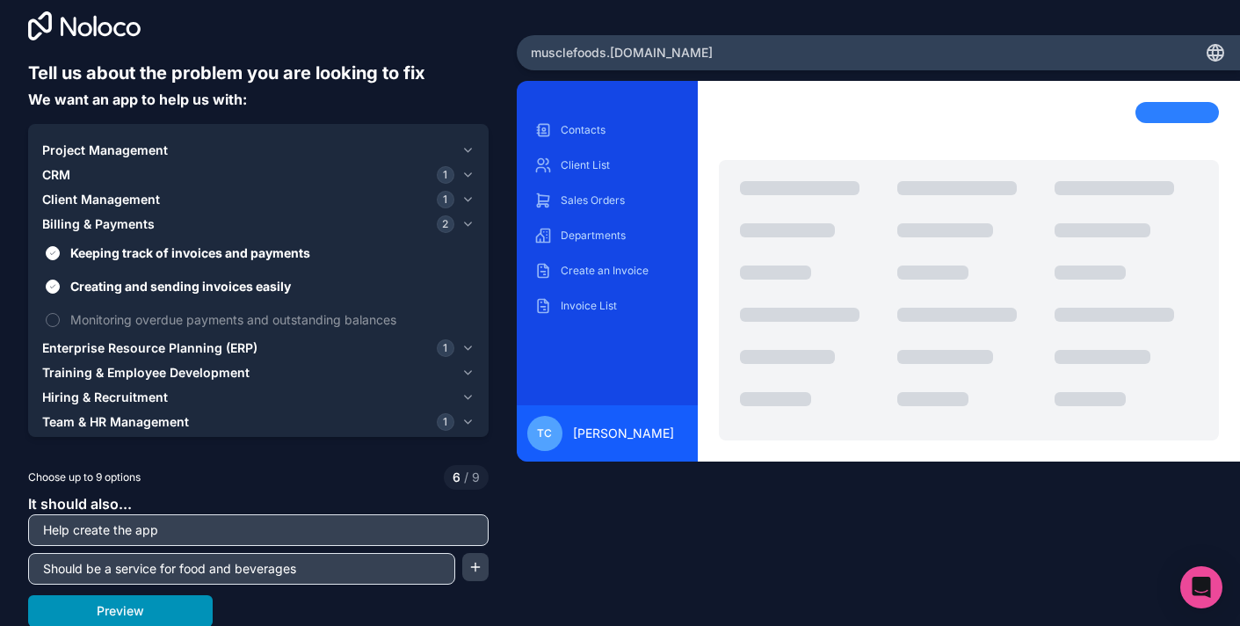
type input "Should be a service for food and beverages"
click at [115, 601] on button "Preview" at bounding box center [120, 611] width 185 height 32
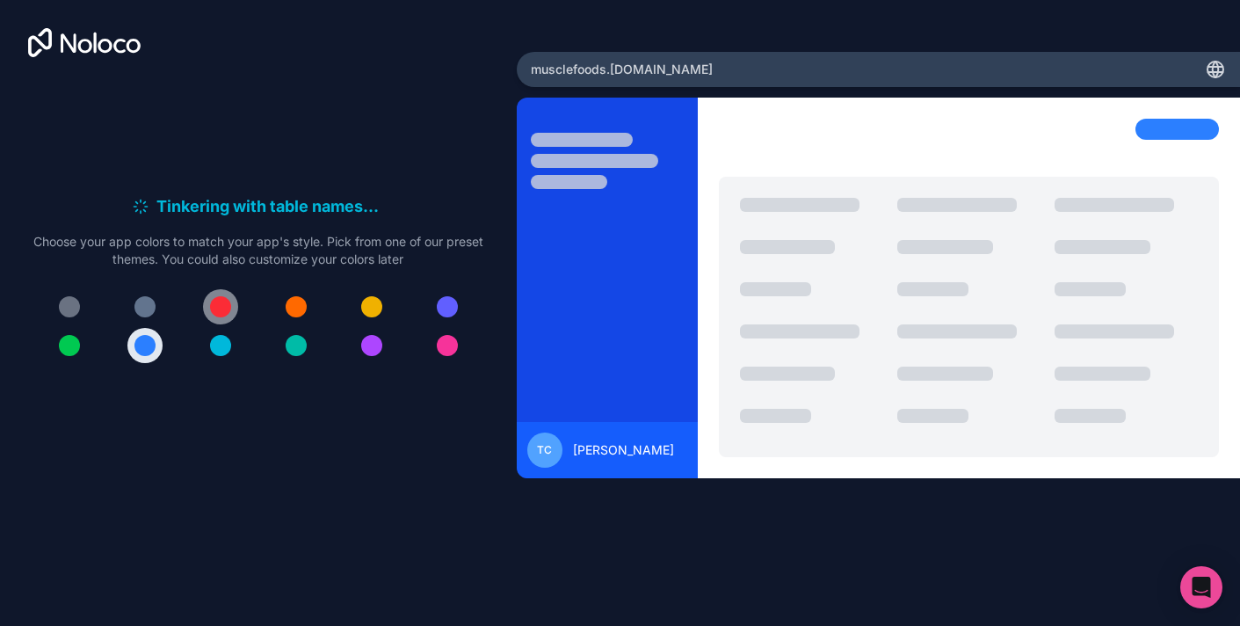
click at [221, 307] on div at bounding box center [220, 306] width 21 height 21
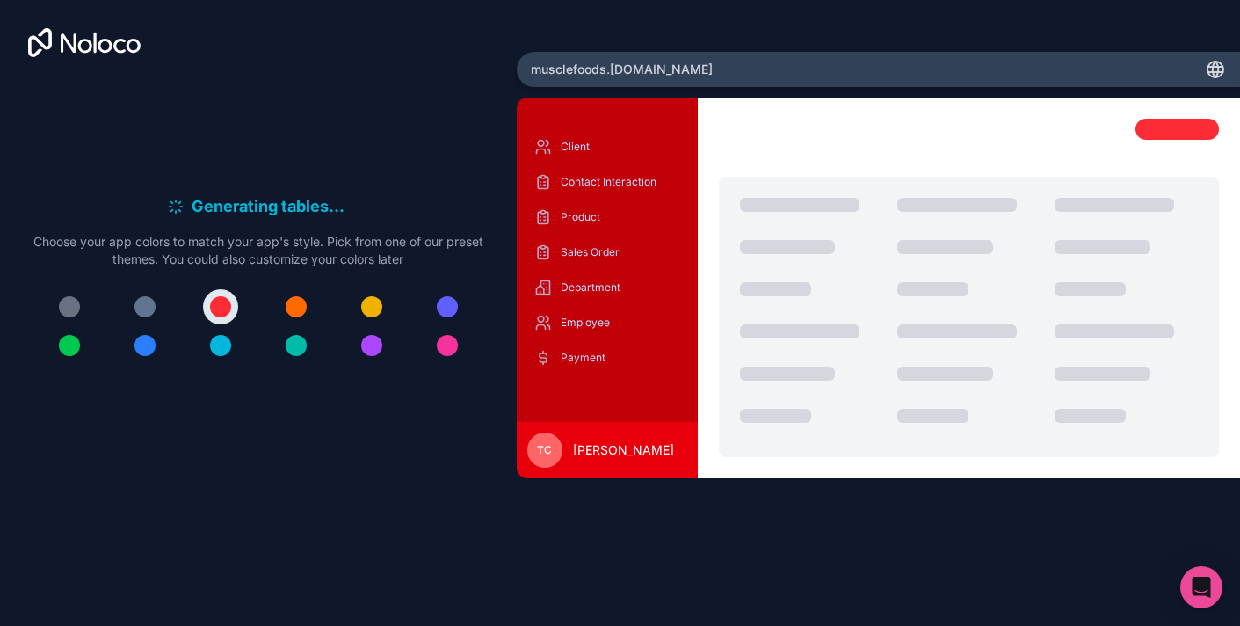
click at [81, 340] on button at bounding box center [69, 345] width 35 height 35
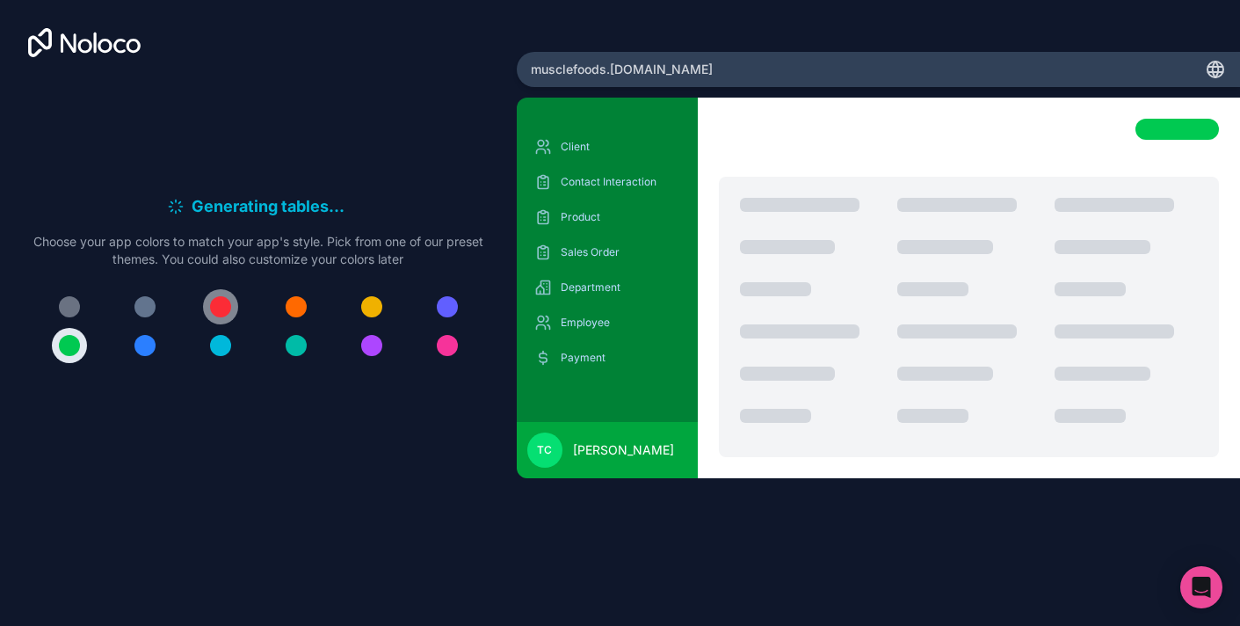
click at [232, 306] on button at bounding box center [220, 306] width 35 height 35
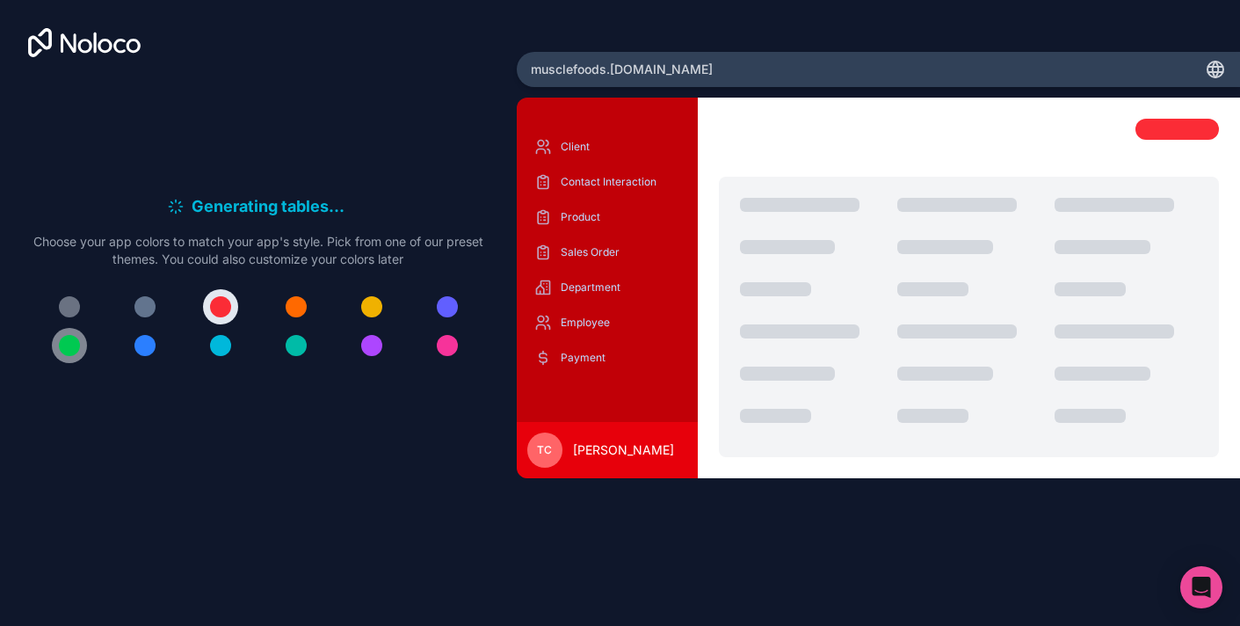
click at [83, 337] on button at bounding box center [69, 345] width 35 height 35
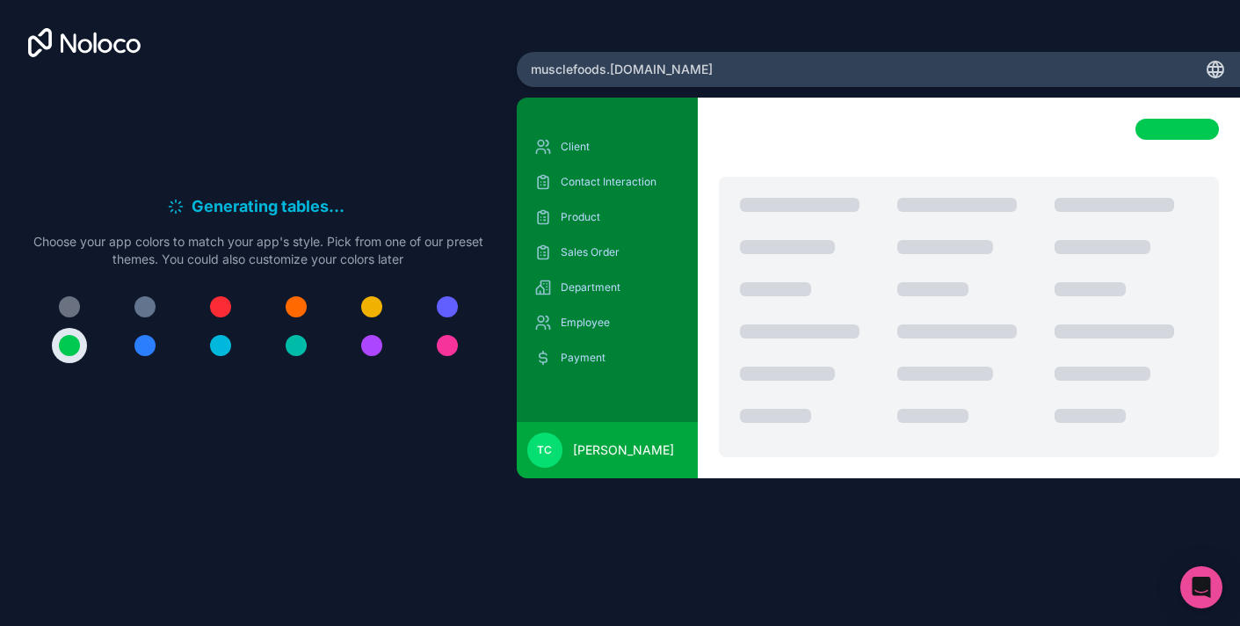
click at [263, 321] on div at bounding box center [258, 326] width 450 height 74
click at [235, 304] on button at bounding box center [220, 306] width 35 height 35
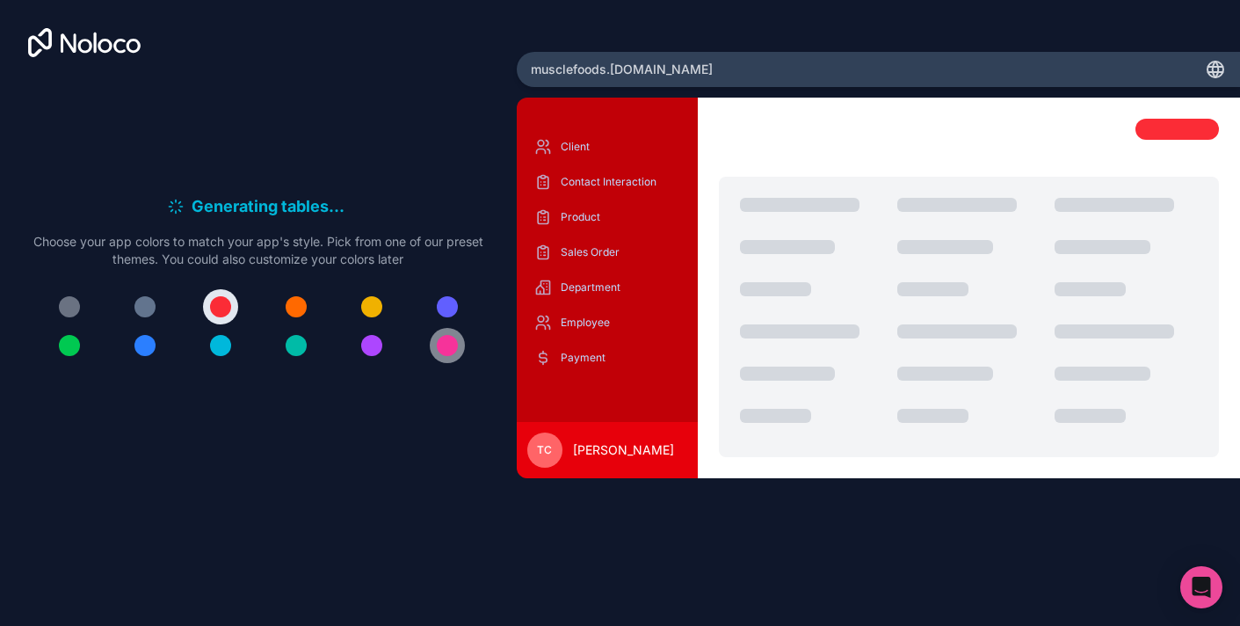
click at [433, 351] on button at bounding box center [447, 345] width 35 height 35
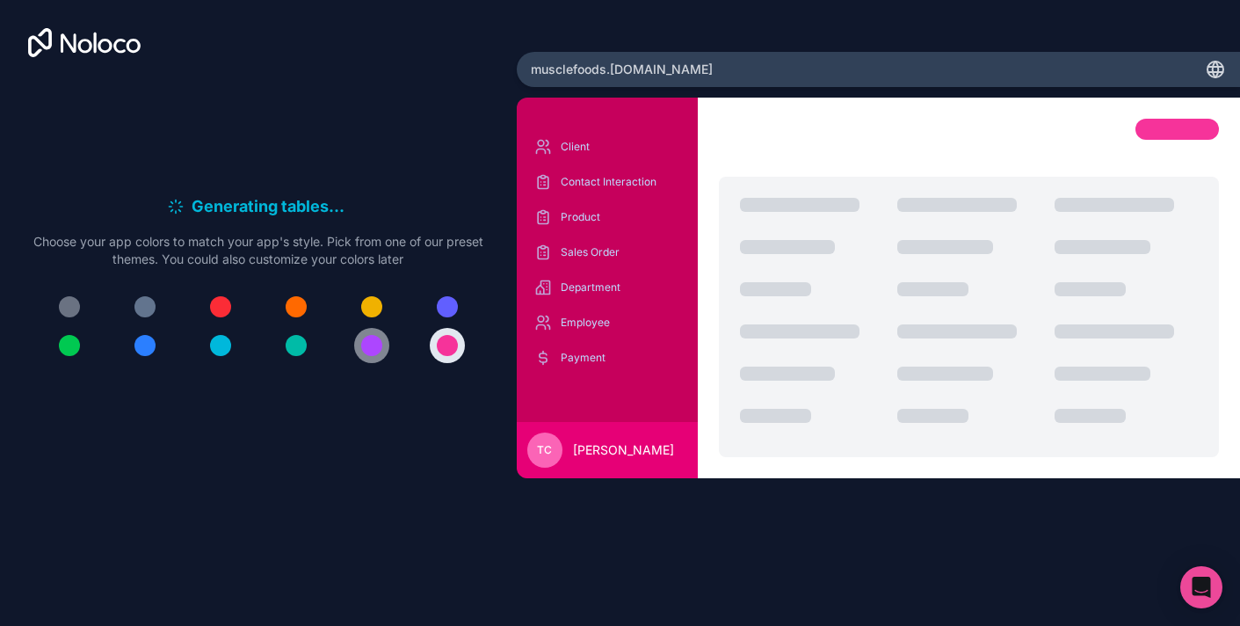
click at [367, 351] on div at bounding box center [371, 345] width 21 height 21
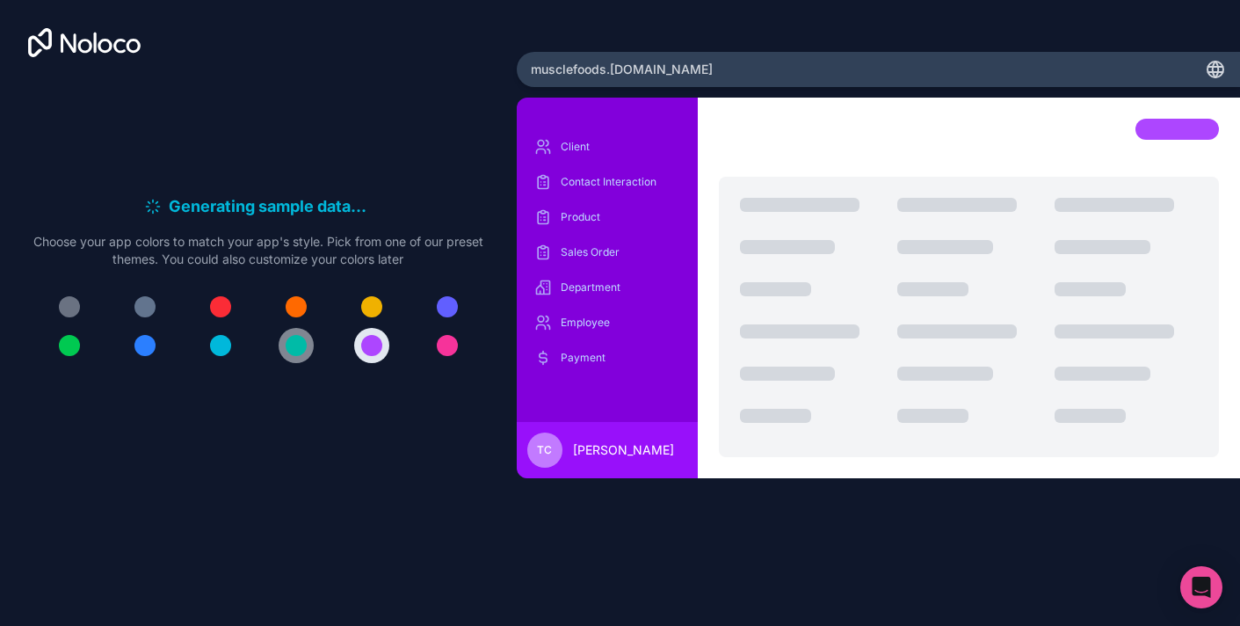
click at [308, 340] on button at bounding box center [296, 345] width 35 height 35
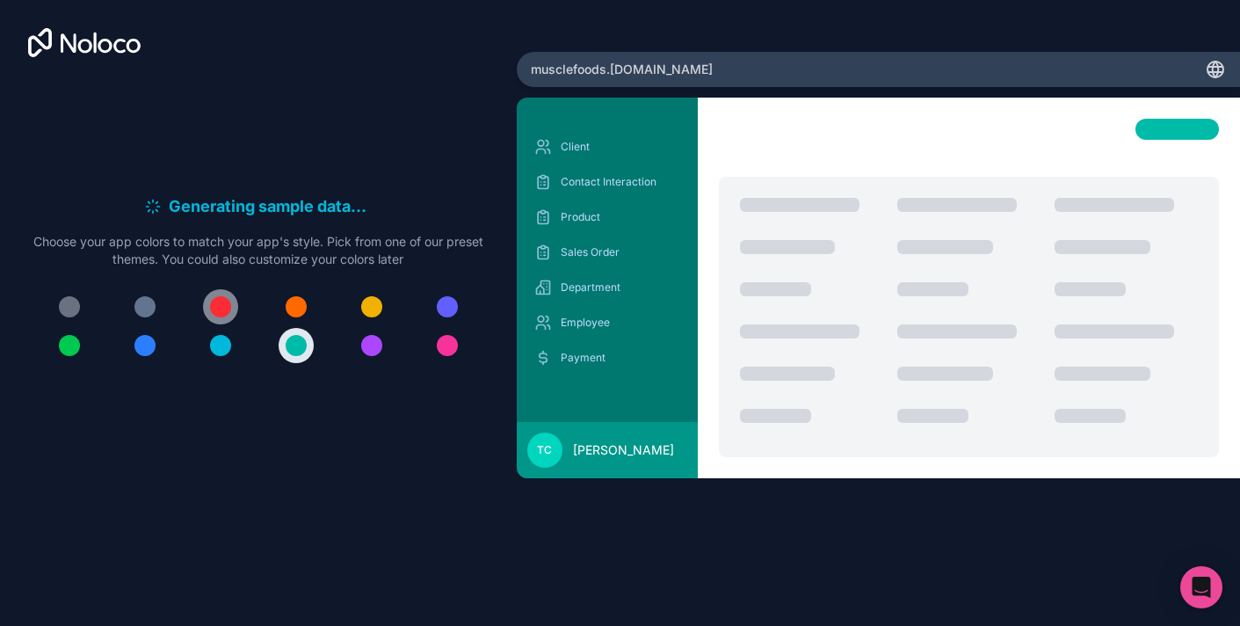
click at [229, 300] on button at bounding box center [220, 306] width 35 height 35
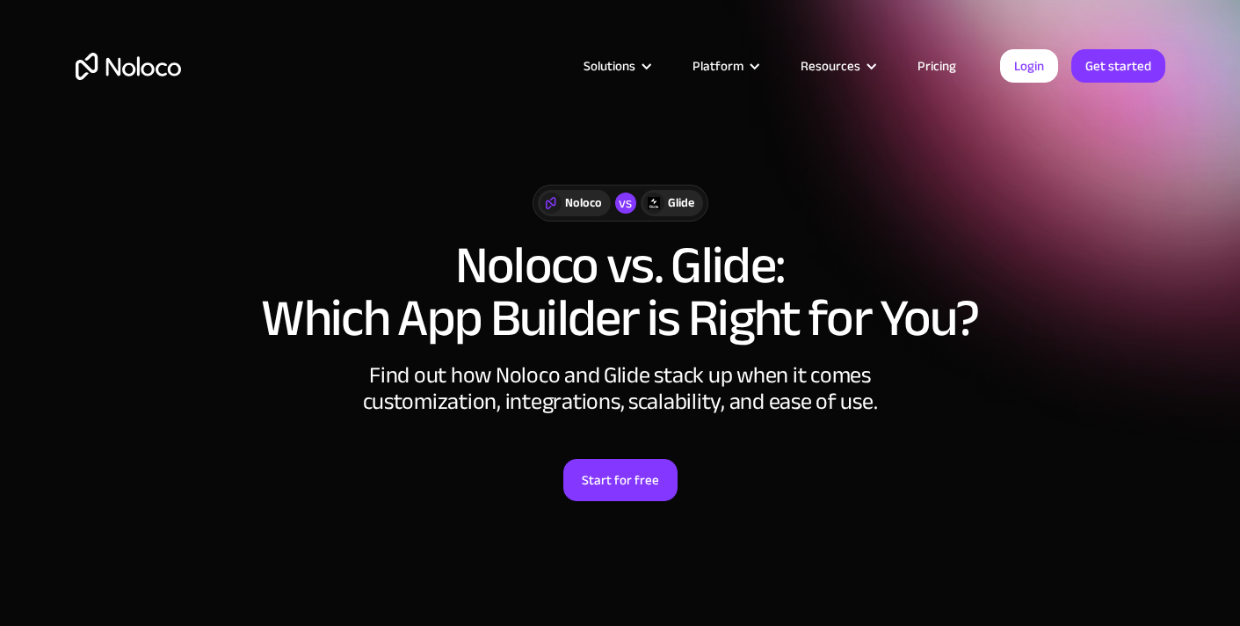
click at [671, 202] on div "Glide" at bounding box center [681, 202] width 26 height 19
